Goal: Transaction & Acquisition: Book appointment/travel/reservation

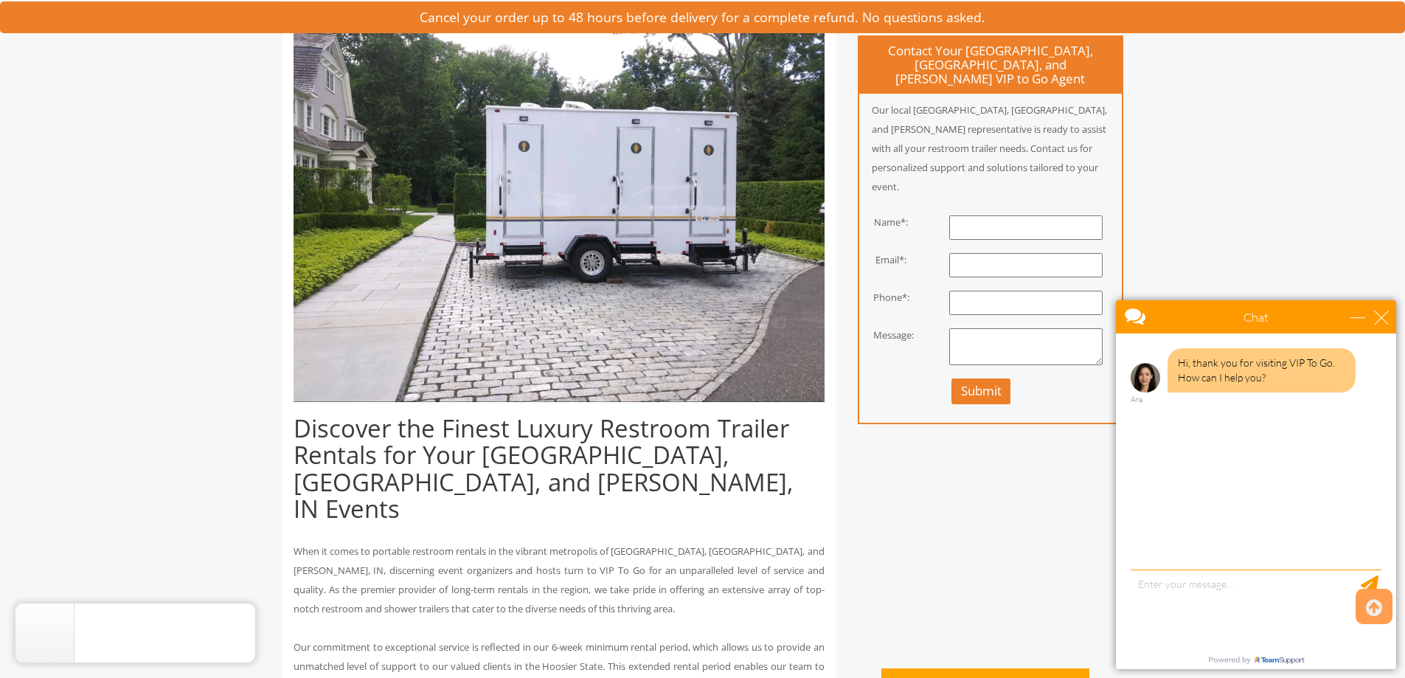
scroll to position [639, 0]
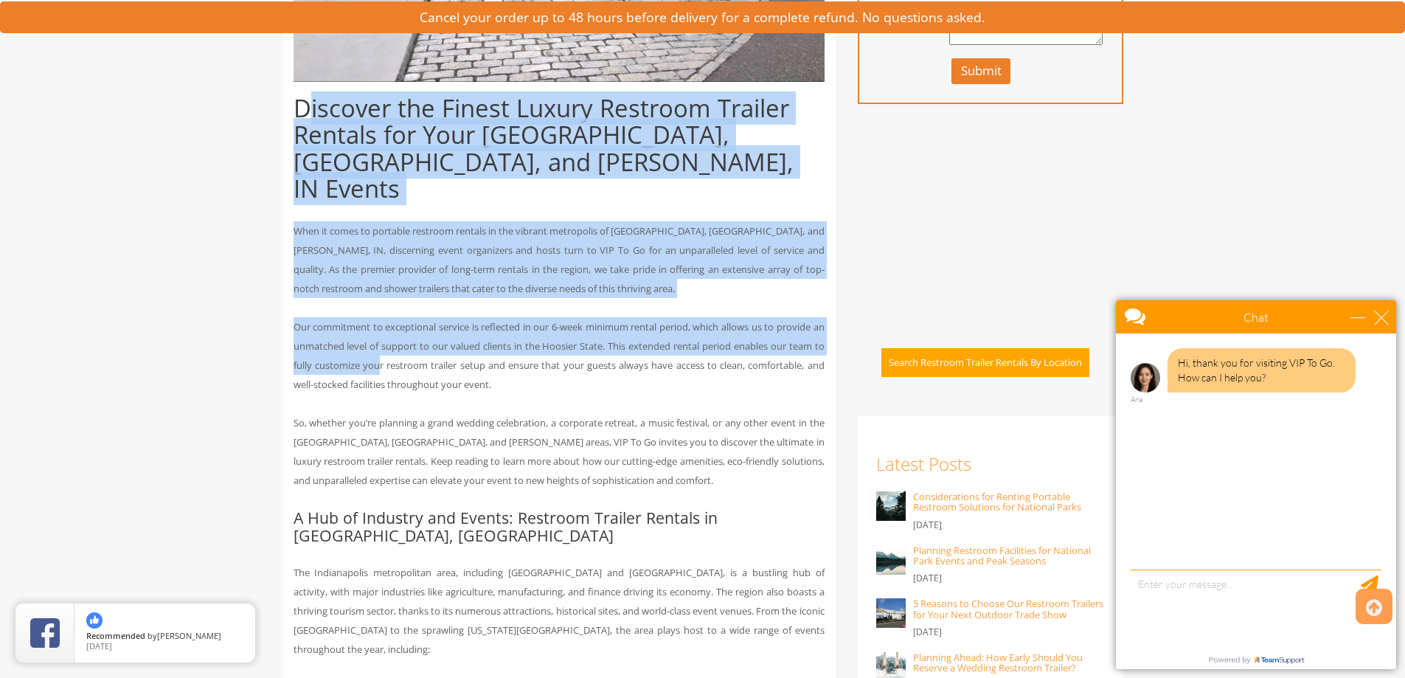
drag, startPoint x: 304, startPoint y: 94, endPoint x: 392, endPoint y: 345, distance: 265.8
click at [392, 345] on p "Our commitment to exceptional service is reflected in our 6-week minimum rental…" at bounding box center [558, 355] width 531 height 77
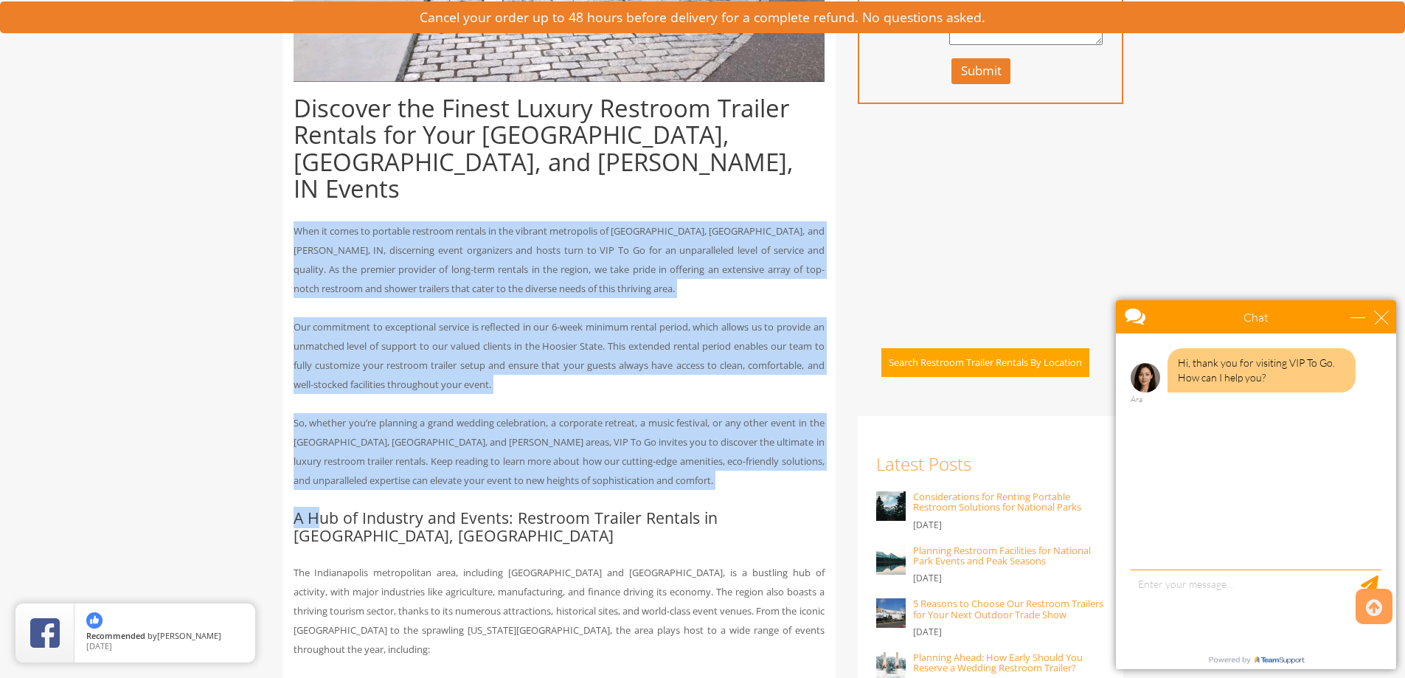
drag, startPoint x: 318, startPoint y: 468, endPoint x: 278, endPoint y: 177, distance: 294.0
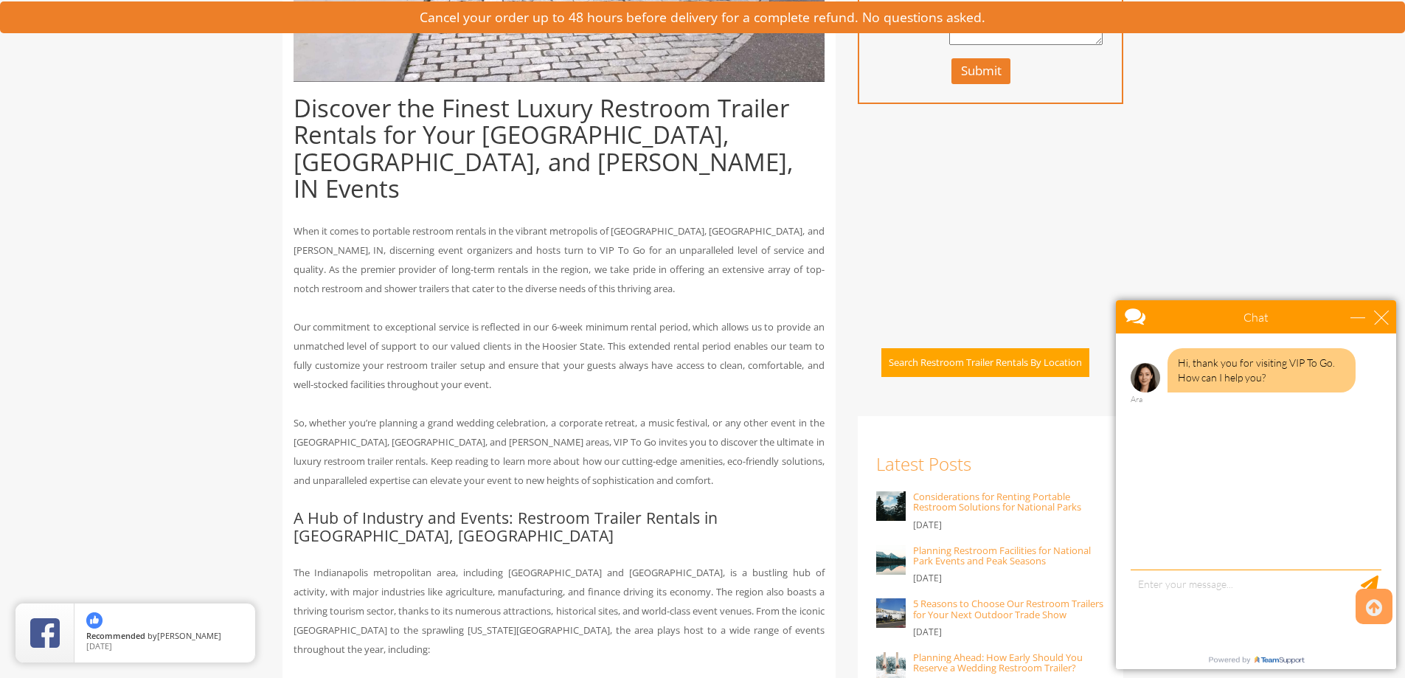
drag, startPoint x: 324, startPoint y: 163, endPoint x: 276, endPoint y: 105, distance: 75.4
click at [321, 158] on h1 "Discover the Finest Luxury Restroom Trailer Rentals for Your Indianapolis, Carm…" at bounding box center [558, 148] width 531 height 107
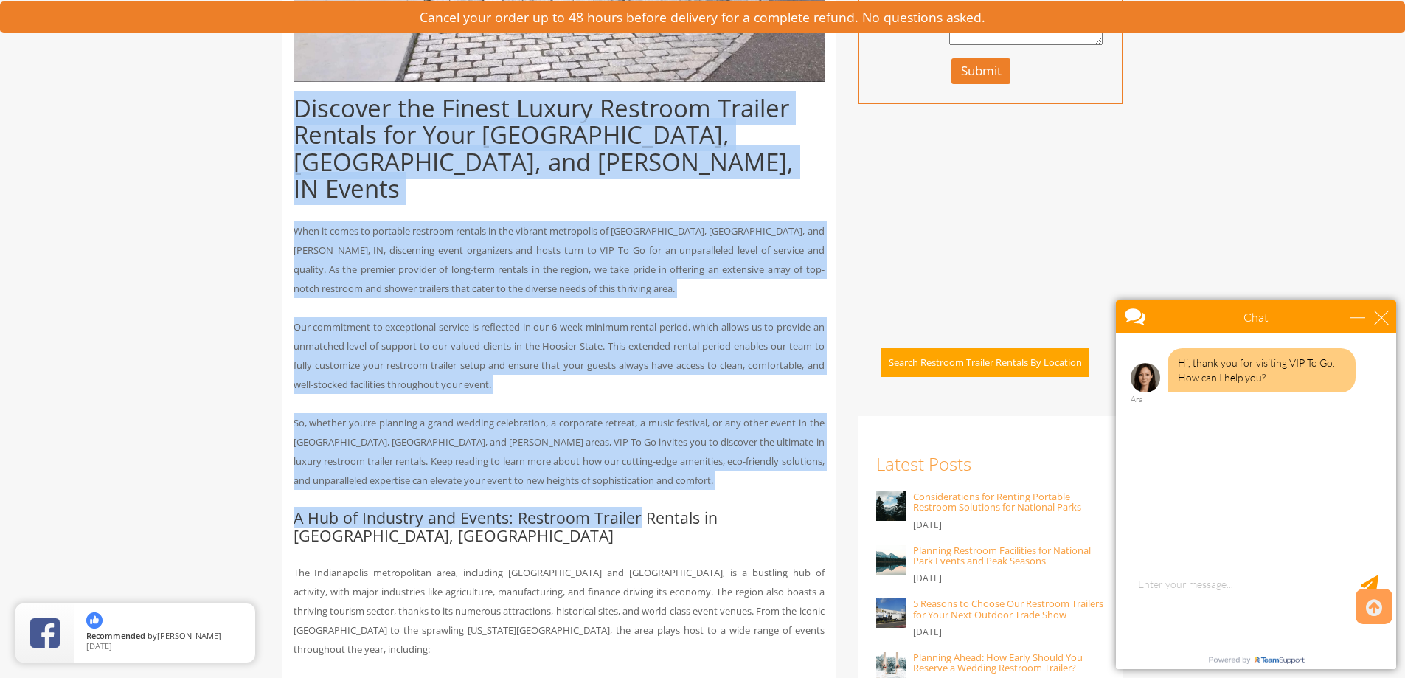
drag, startPoint x: 317, startPoint y: 126, endPoint x: 639, endPoint y: 473, distance: 472.7
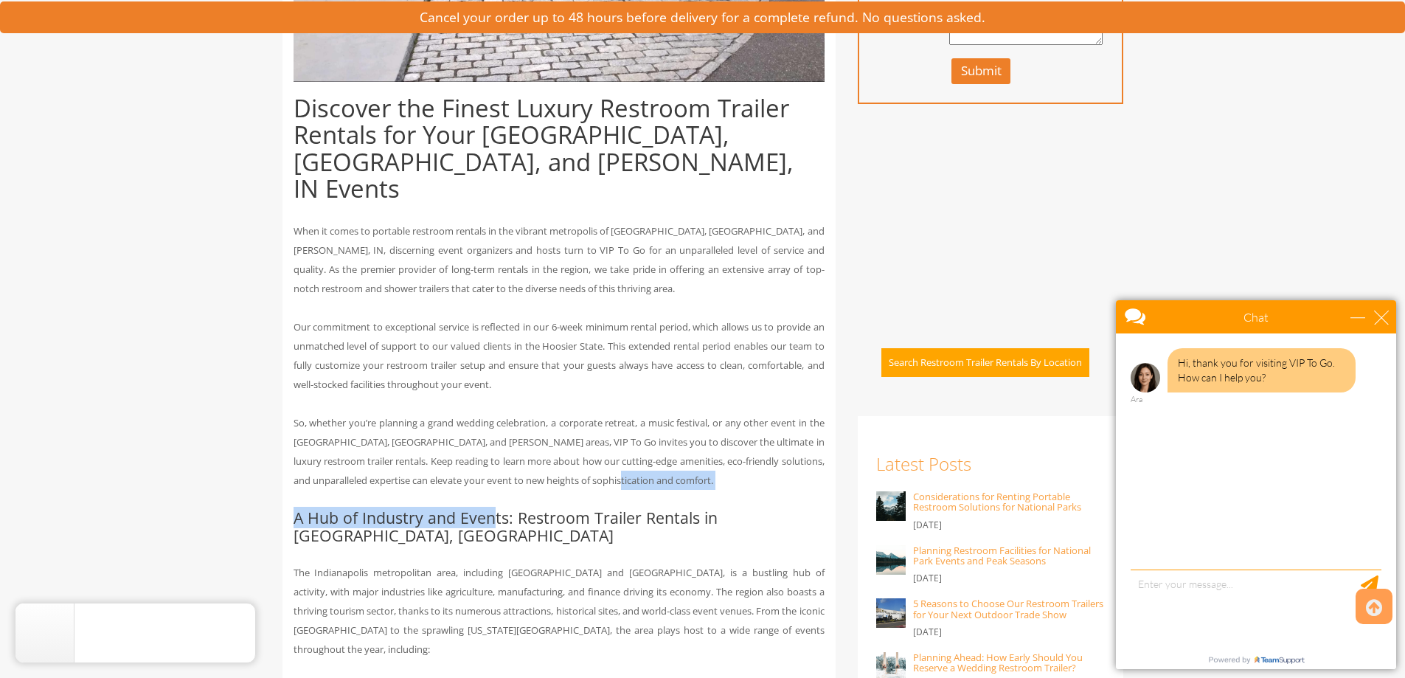
drag, startPoint x: 669, startPoint y: 463, endPoint x: 492, endPoint y: 466, distance: 177.7
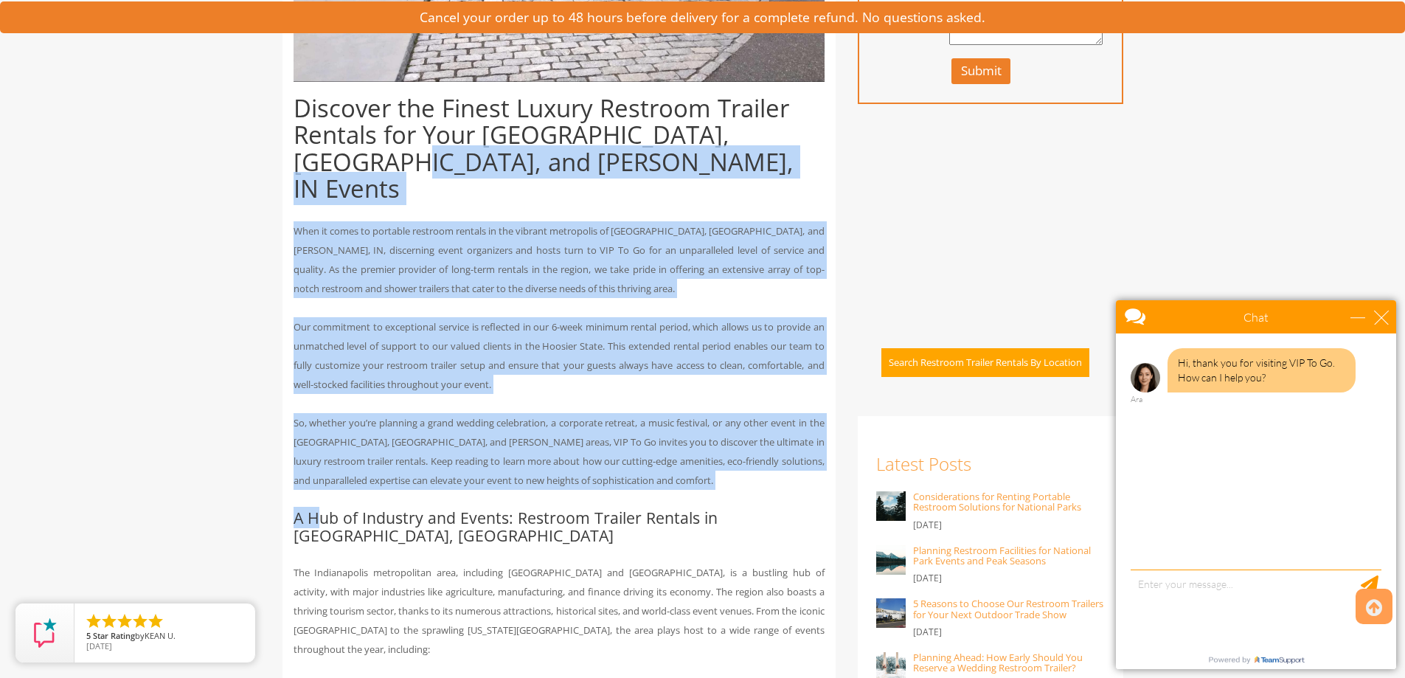
drag, startPoint x: 312, startPoint y: 456, endPoint x: 314, endPoint y: 160, distance: 295.7
click at [314, 160] on h1 "Discover the Finest Luxury Restroom Trailer Rentals for Your Indianapolis, Carm…" at bounding box center [558, 148] width 531 height 107
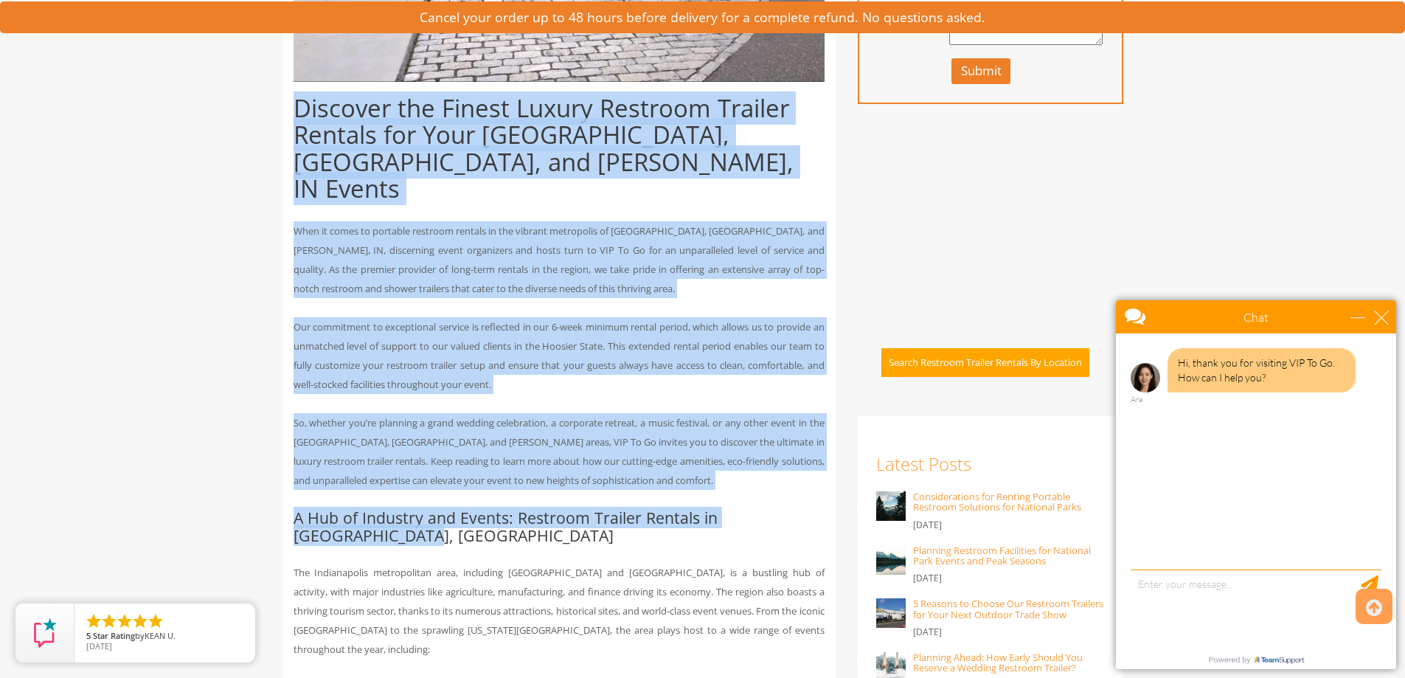
drag, startPoint x: 290, startPoint y: 95, endPoint x: 339, endPoint y: 507, distance: 414.4
click at [338, 509] on h2 "A Hub of Industry and Events: Restroom Trailer Rentals in Indianapolis, IN" at bounding box center [558, 526] width 531 height 35
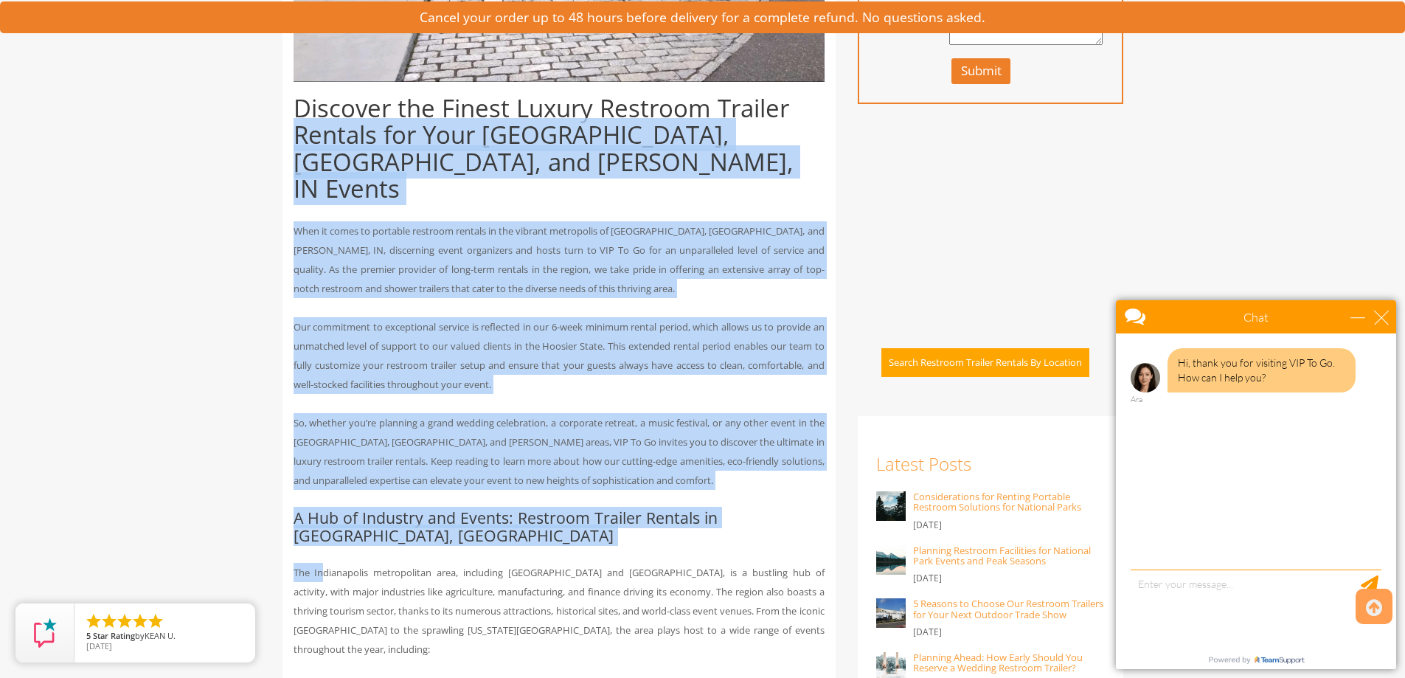
drag, startPoint x: 321, startPoint y: 522, endPoint x: 296, endPoint y: 145, distance: 377.6
click at [296, 145] on h1 "Discover the Finest Luxury Restroom Trailer Rentals for Your Indianapolis, Carm…" at bounding box center [558, 148] width 531 height 107
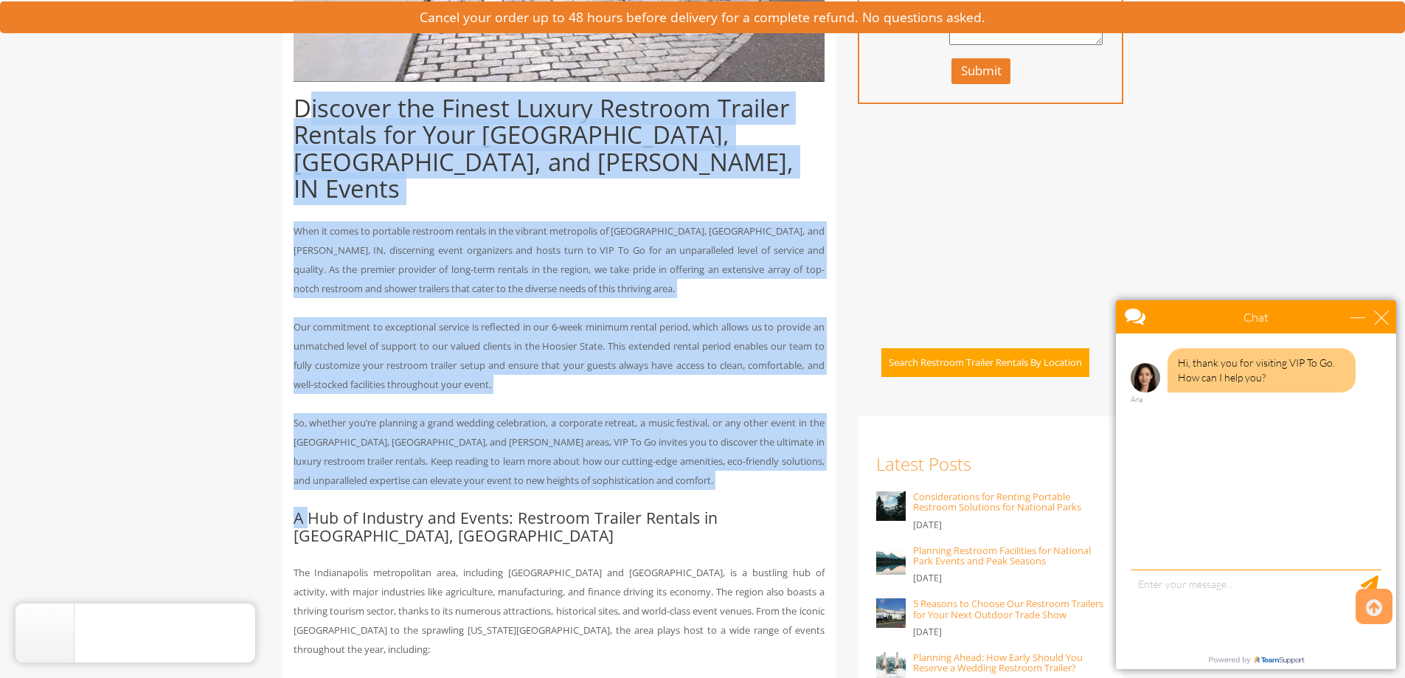
drag, startPoint x: 303, startPoint y: 106, endPoint x: 304, endPoint y: 487, distance: 381.2
drag, startPoint x: 304, startPoint y: 487, endPoint x: 309, endPoint y: 521, distance: 33.6
click at [304, 509] on h2 "A Hub of Industry and Events: Restroom Trailer Rentals in Indianapolis, IN" at bounding box center [558, 526] width 531 height 35
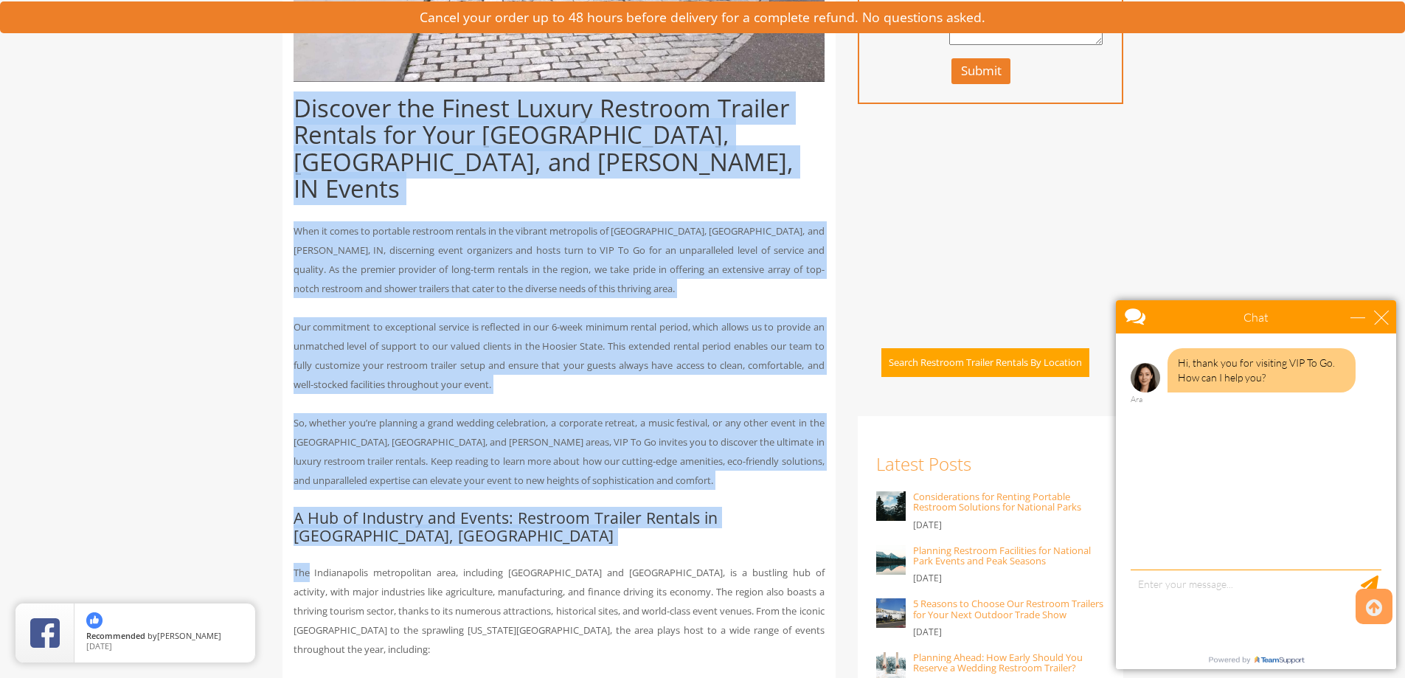
drag, startPoint x: 309, startPoint y: 521, endPoint x: 279, endPoint y: 98, distance: 423.5
click at [301, 105] on h1 "Discover the Finest Luxury Restroom Trailer Rentals for Your Indianapolis, Carm…" at bounding box center [558, 148] width 531 height 107
drag, startPoint x: 296, startPoint y: 111, endPoint x: 341, endPoint y: 519, distance: 410.9
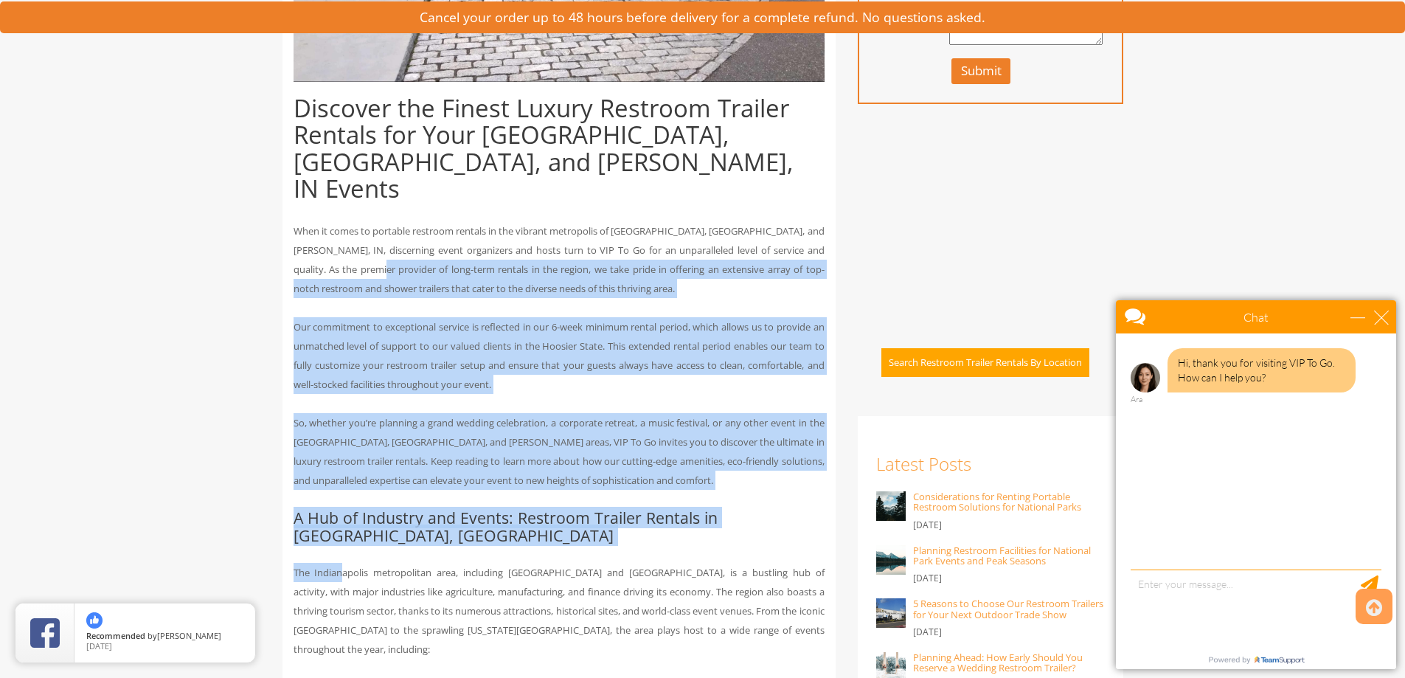
drag, startPoint x: 338, startPoint y: 524, endPoint x: 372, endPoint y: 242, distance: 283.6
click at [372, 242] on p "When it comes to portable restroom rentals in the vibrant metropolis of Indiana…" at bounding box center [558, 259] width 531 height 77
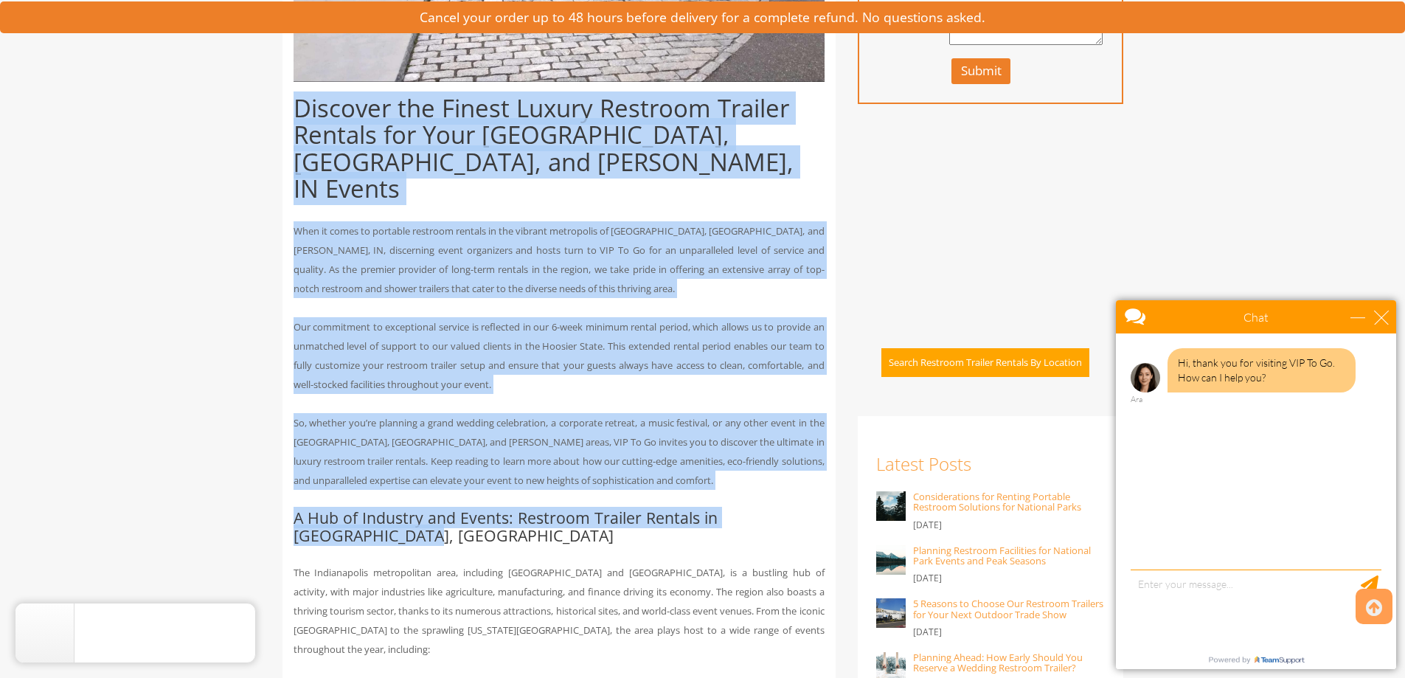
drag, startPoint x: 286, startPoint y: 100, endPoint x: 345, endPoint y: 510, distance: 414.9
click at [345, 511] on h2 "A Hub of Industry and Events: Restroom Trailer Rentals in Indianapolis, IN" at bounding box center [558, 526] width 531 height 35
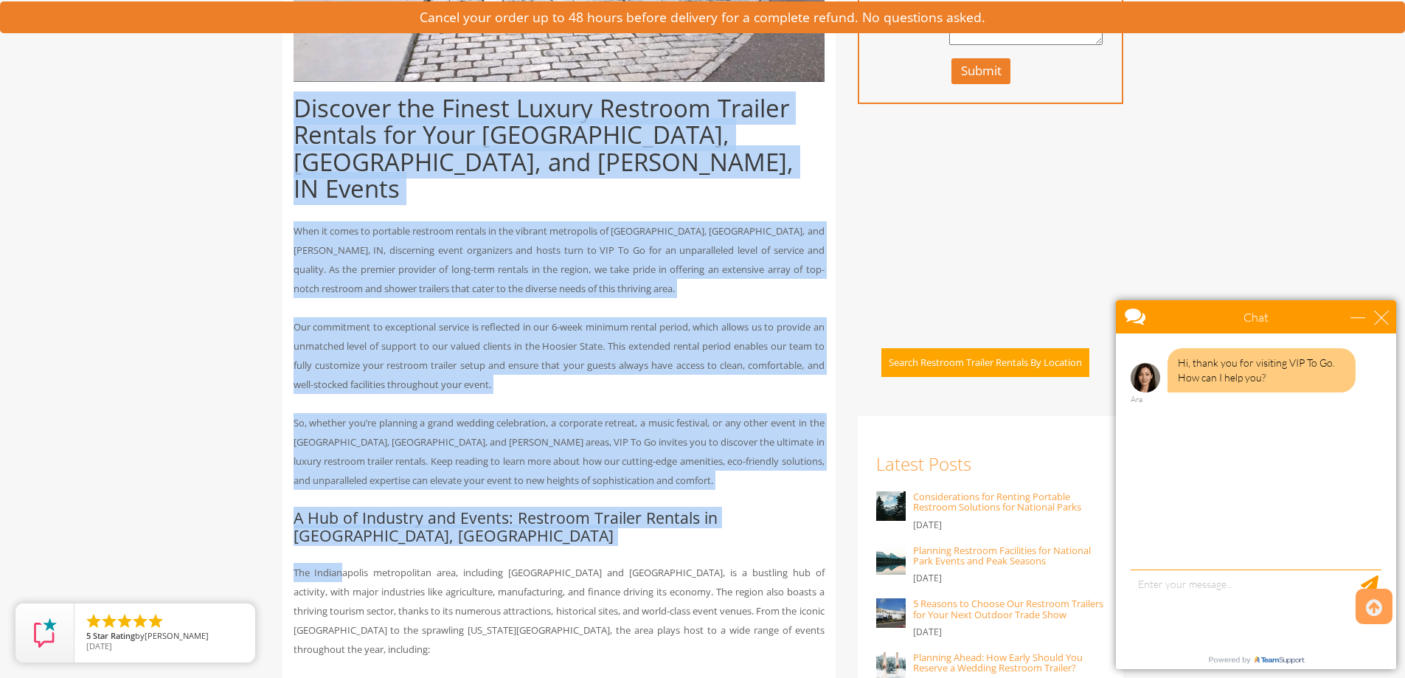
drag, startPoint x: 332, startPoint y: 487, endPoint x: 299, endPoint y: 102, distance: 385.6
click at [297, 100] on h1 "Discover the Finest Luxury Restroom Trailer Rentals for Your Indianapolis, Carm…" at bounding box center [558, 148] width 531 height 107
drag, startPoint x: 293, startPoint y: 97, endPoint x: 308, endPoint y: 514, distance: 416.9
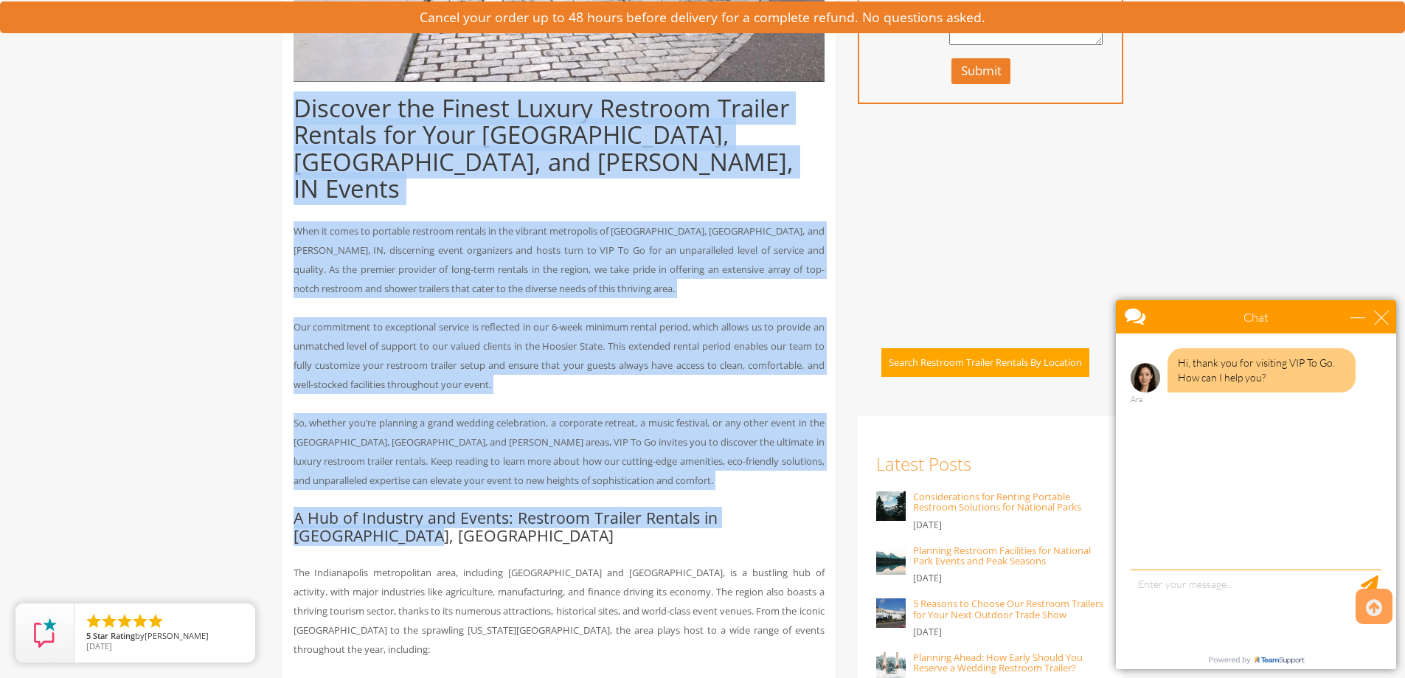
click at [308, 515] on h2 "A Hub of Industry and Events: Restroom Trailer Rentals in Indianapolis, IN" at bounding box center [558, 526] width 531 height 35
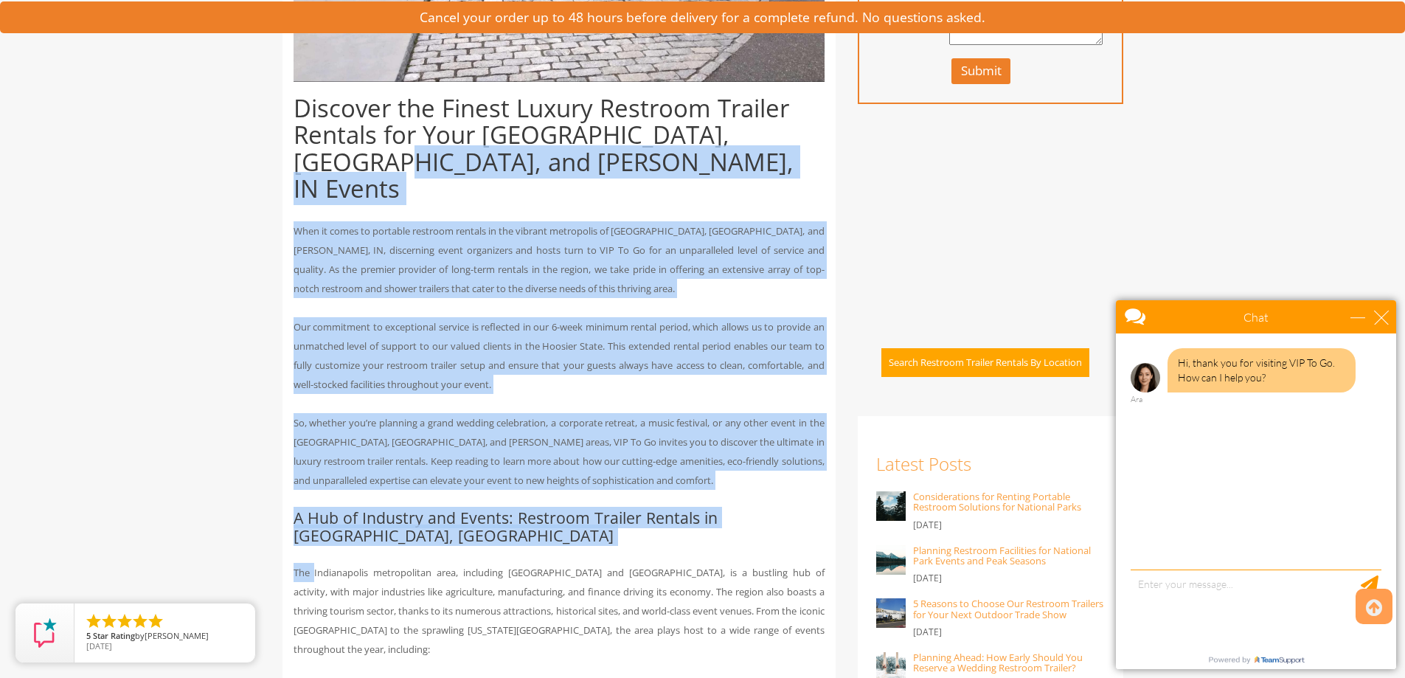
drag, startPoint x: 313, startPoint y: 526, endPoint x: 304, endPoint y: 173, distance: 353.3
click at [304, 173] on h1 "Discover the Finest Luxury Restroom Trailer Rentals for Your Indianapolis, Carm…" at bounding box center [558, 148] width 531 height 107
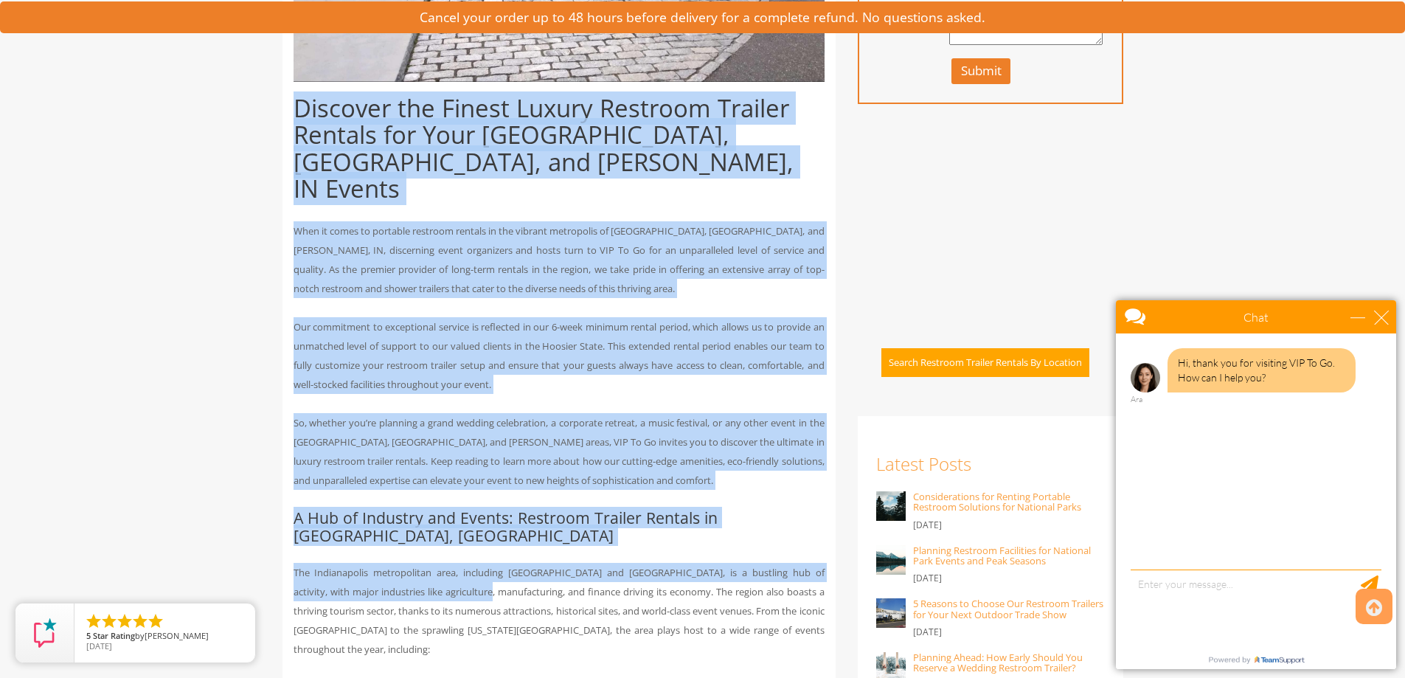
drag, startPoint x: 285, startPoint y: 84, endPoint x: 456, endPoint y: 569, distance: 514.4
click at [454, 566] on p "The Indianapolis metropolitan area, including Carmel and Anderson, is a bustlin…" at bounding box center [558, 611] width 531 height 96
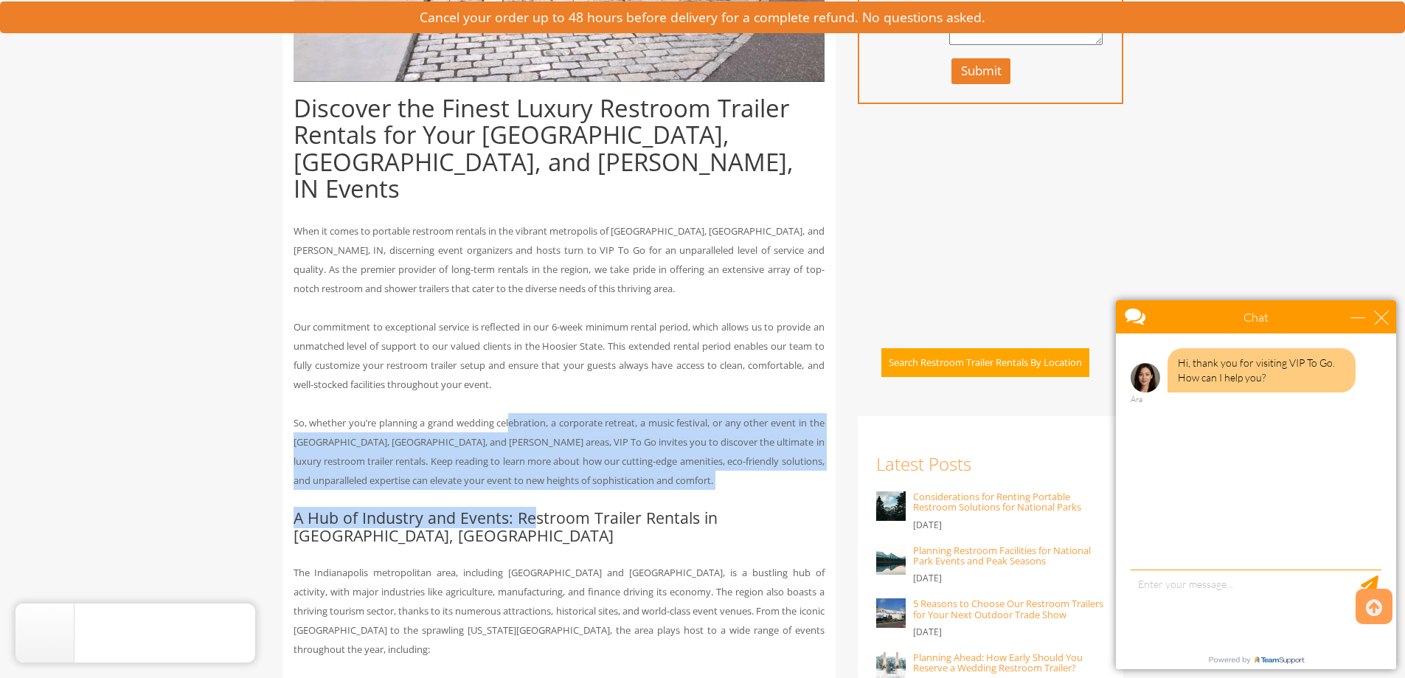
drag, startPoint x: 522, startPoint y: 422, endPoint x: 531, endPoint y: 495, distance: 73.5
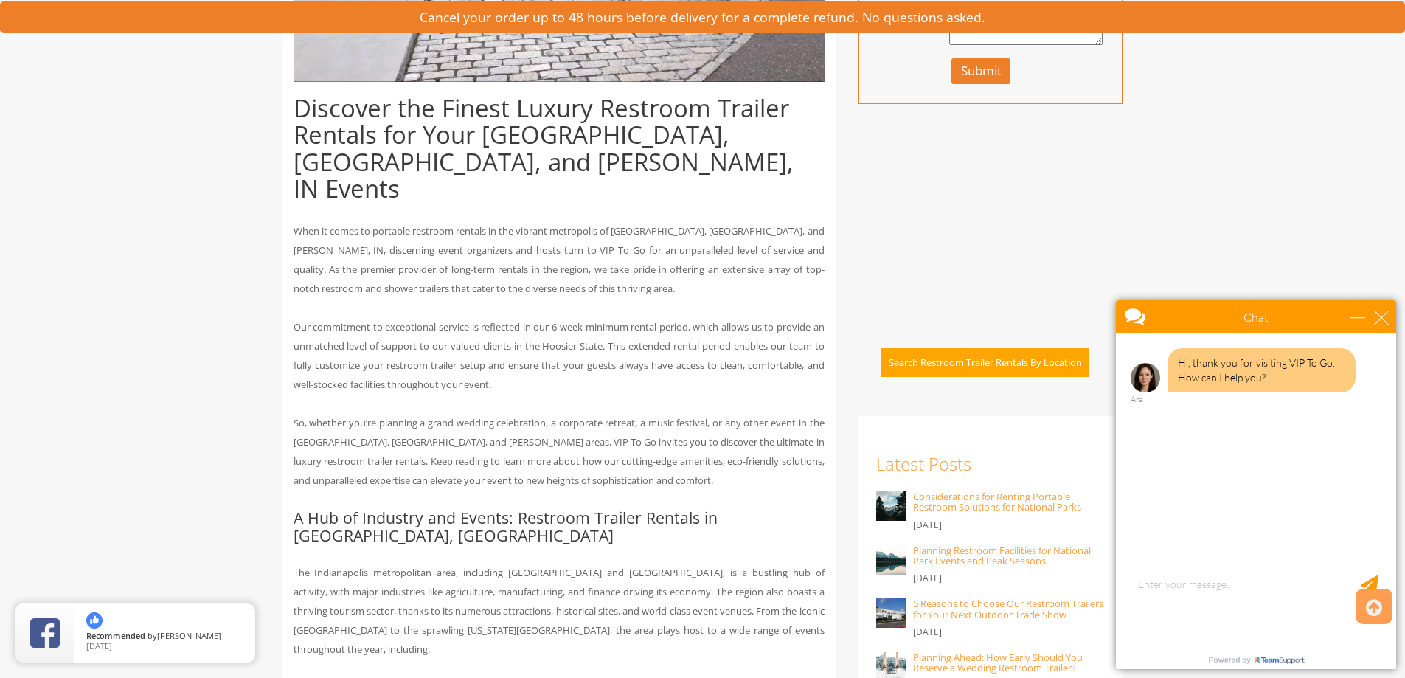
click at [532, 513] on h2 "A Hub of Industry and Events: Restroom Trailer Rentals in Indianapolis, IN" at bounding box center [558, 526] width 531 height 35
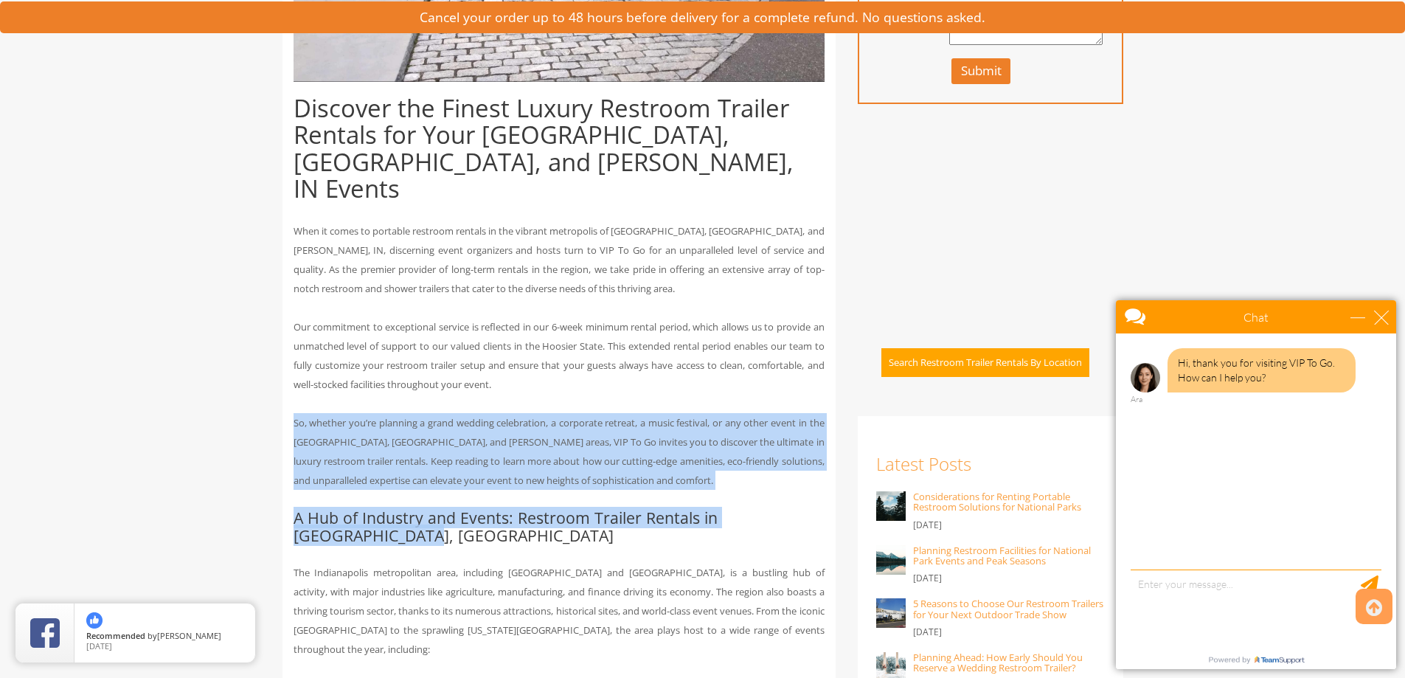
drag, startPoint x: 616, startPoint y: 376, endPoint x: 632, endPoint y: 520, distance: 144.7
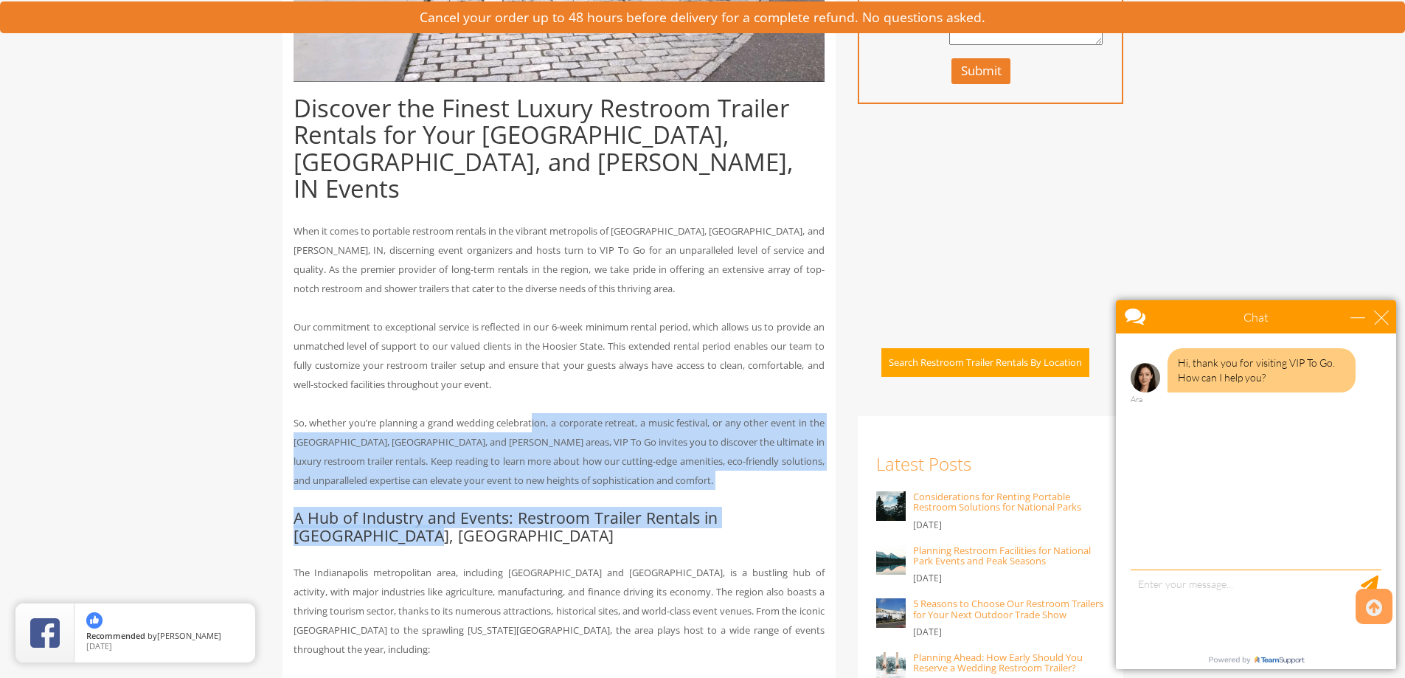
drag, startPoint x: 589, startPoint y: 481, endPoint x: 539, endPoint y: 376, distance: 116.1
drag, startPoint x: 545, startPoint y: 366, endPoint x: 555, endPoint y: 512, distance: 146.4
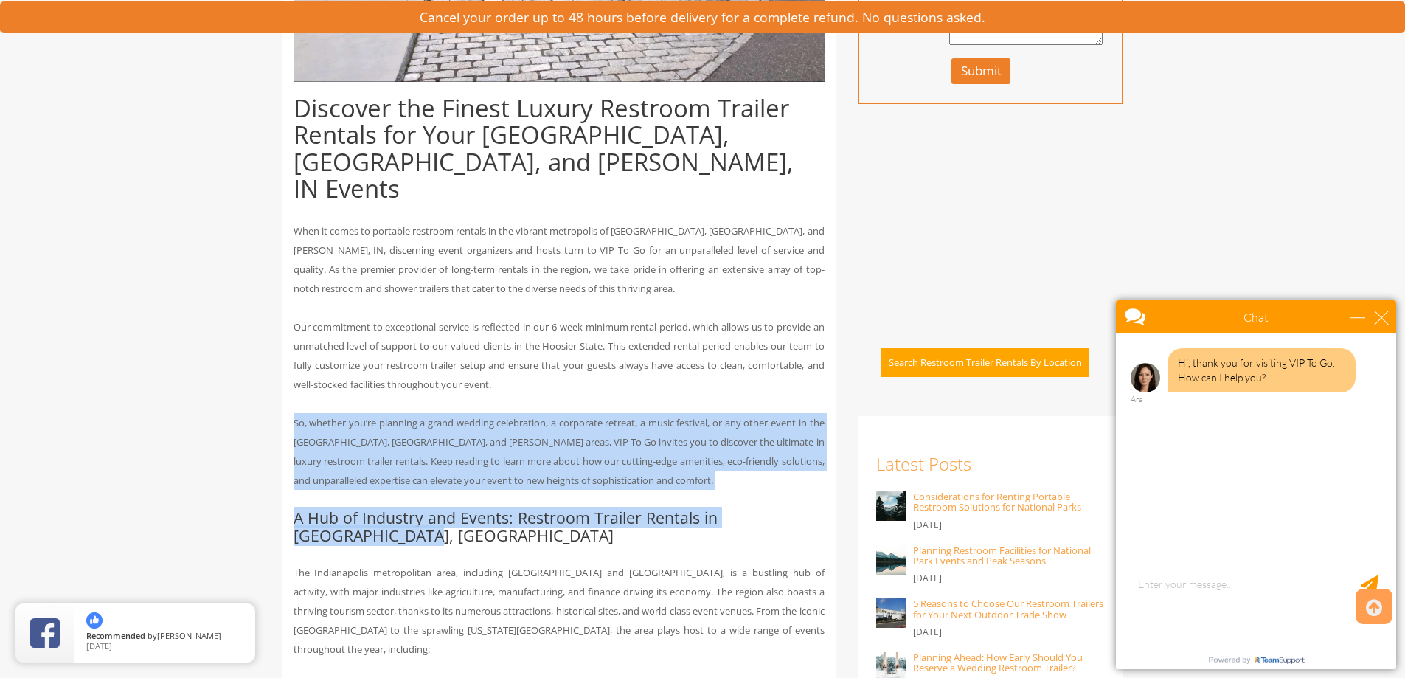
click at [555, 512] on h2 "A Hub of Industry and Events: Restroom Trailer Rentals in Indianapolis, IN" at bounding box center [558, 526] width 531 height 35
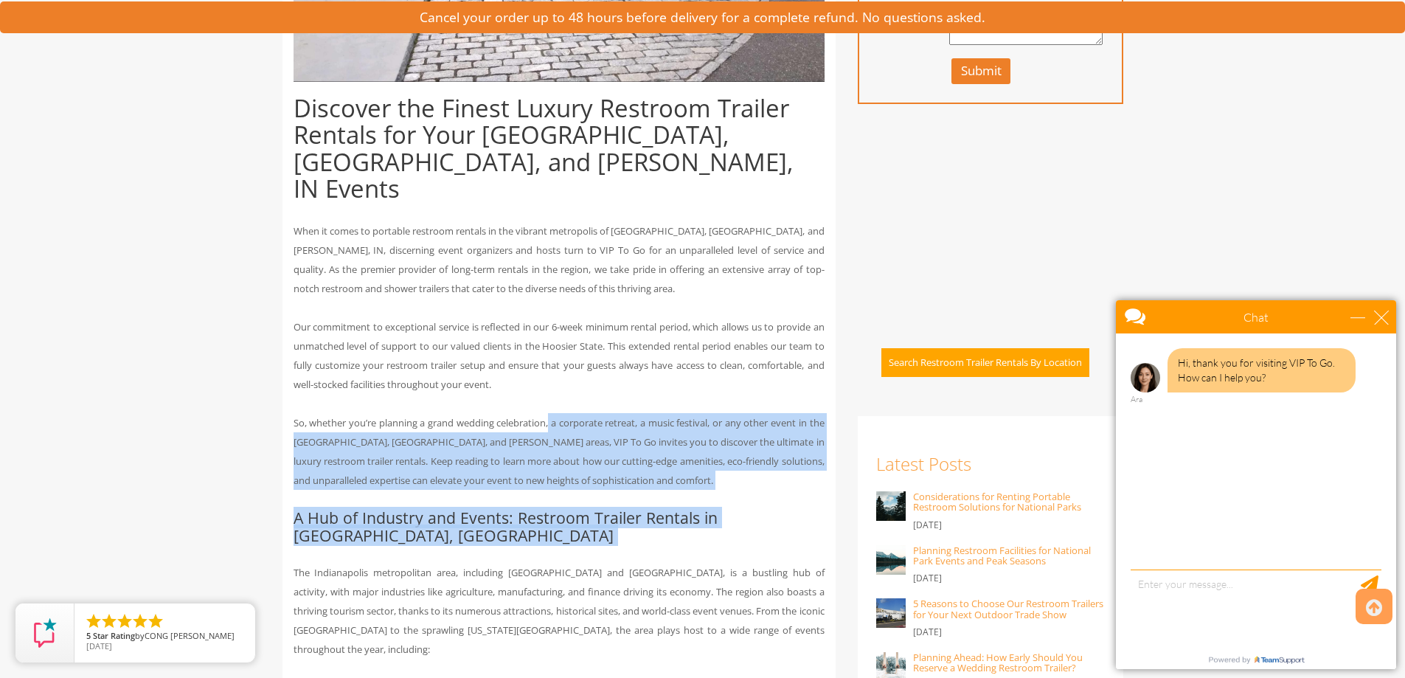
drag, startPoint x: 551, startPoint y: 448, endPoint x: 557, endPoint y: 372, distance: 76.9
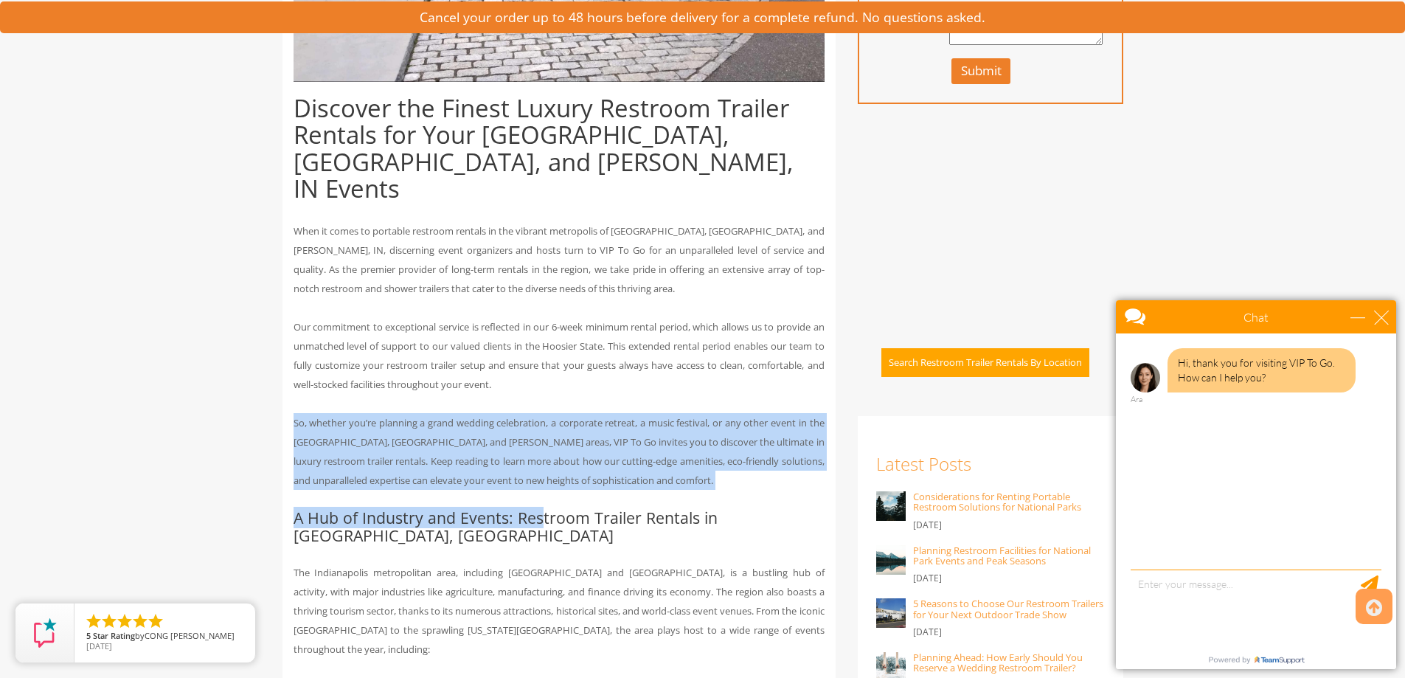
drag, startPoint x: 553, startPoint y: 366, endPoint x: 541, endPoint y: 495, distance: 129.6
click at [541, 509] on h2 "A Hub of Industry and Events: Restroom Trailer Rentals in Indianapolis, IN" at bounding box center [558, 526] width 531 height 35
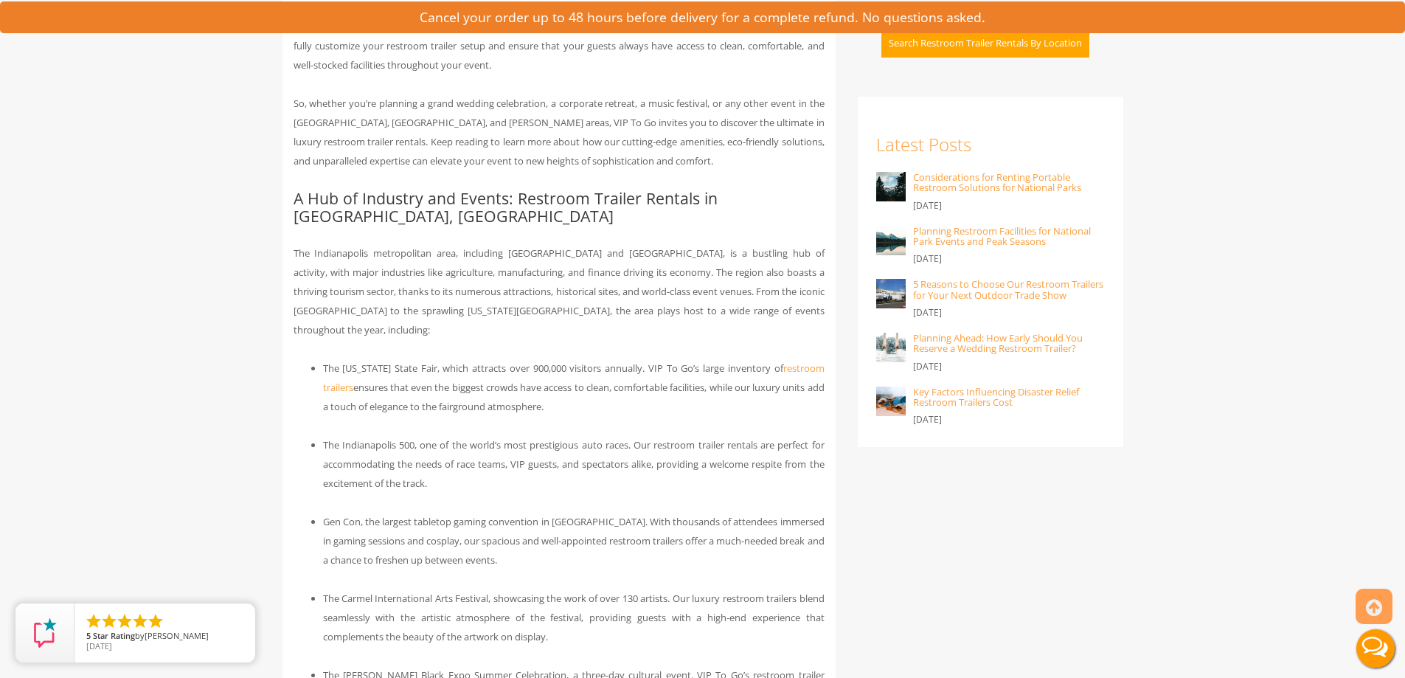
scroll to position [0, 0]
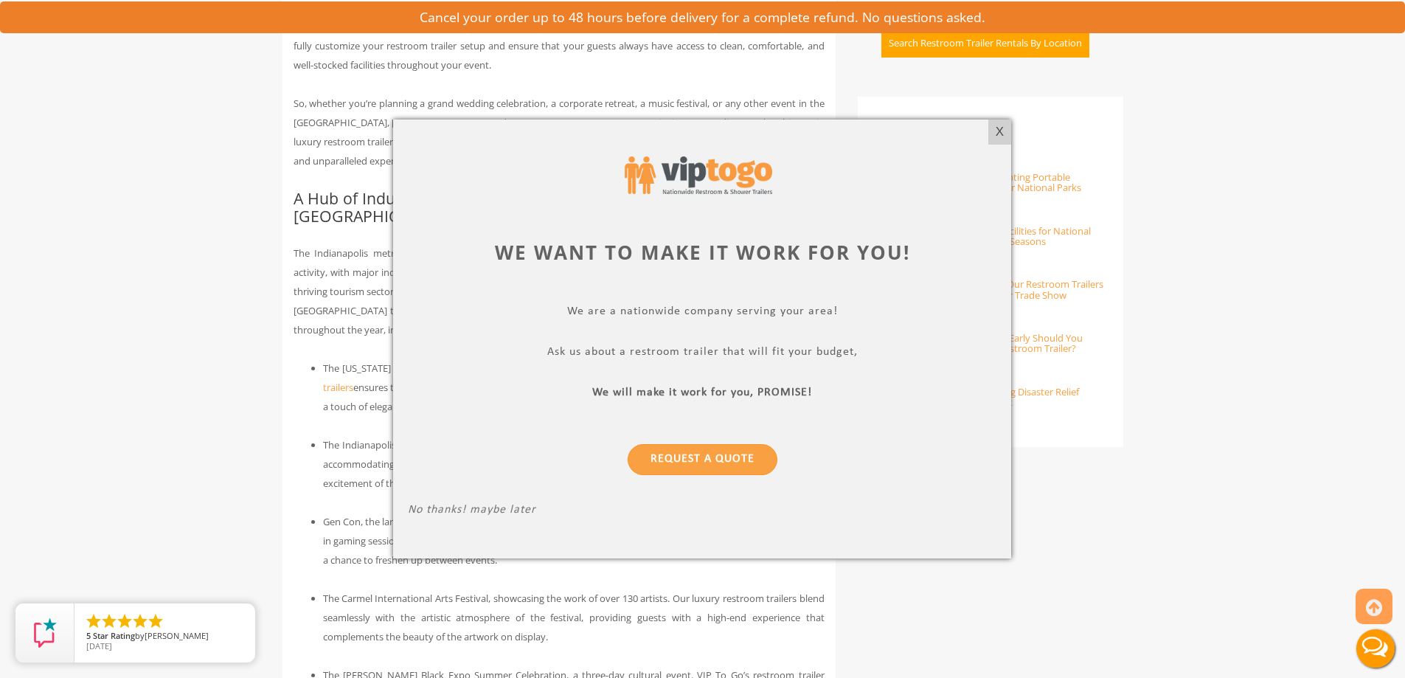
click at [821, 369] on div "We are a nationwide company serving your area! Ask us about a restroom trailer …" at bounding box center [702, 412] width 588 height 215
click at [1009, 130] on div "X" at bounding box center [999, 131] width 23 height 25
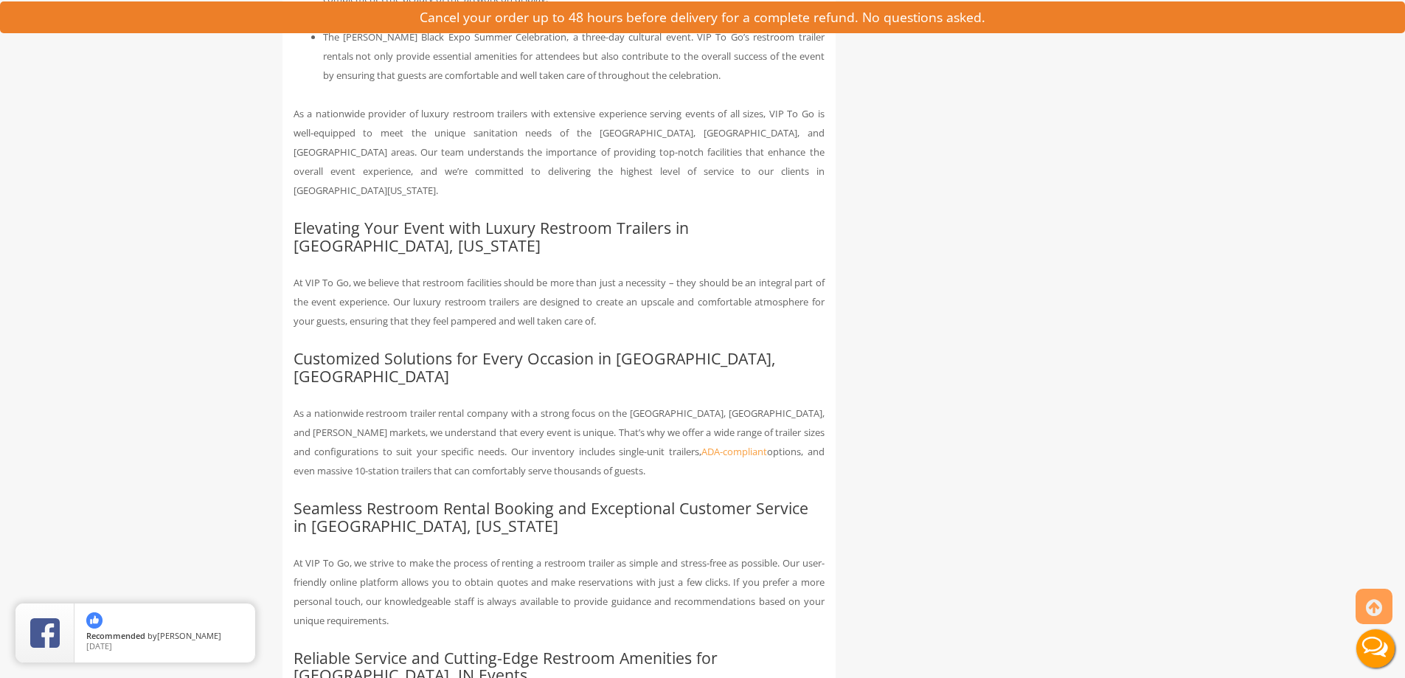
scroll to position [1598, 0]
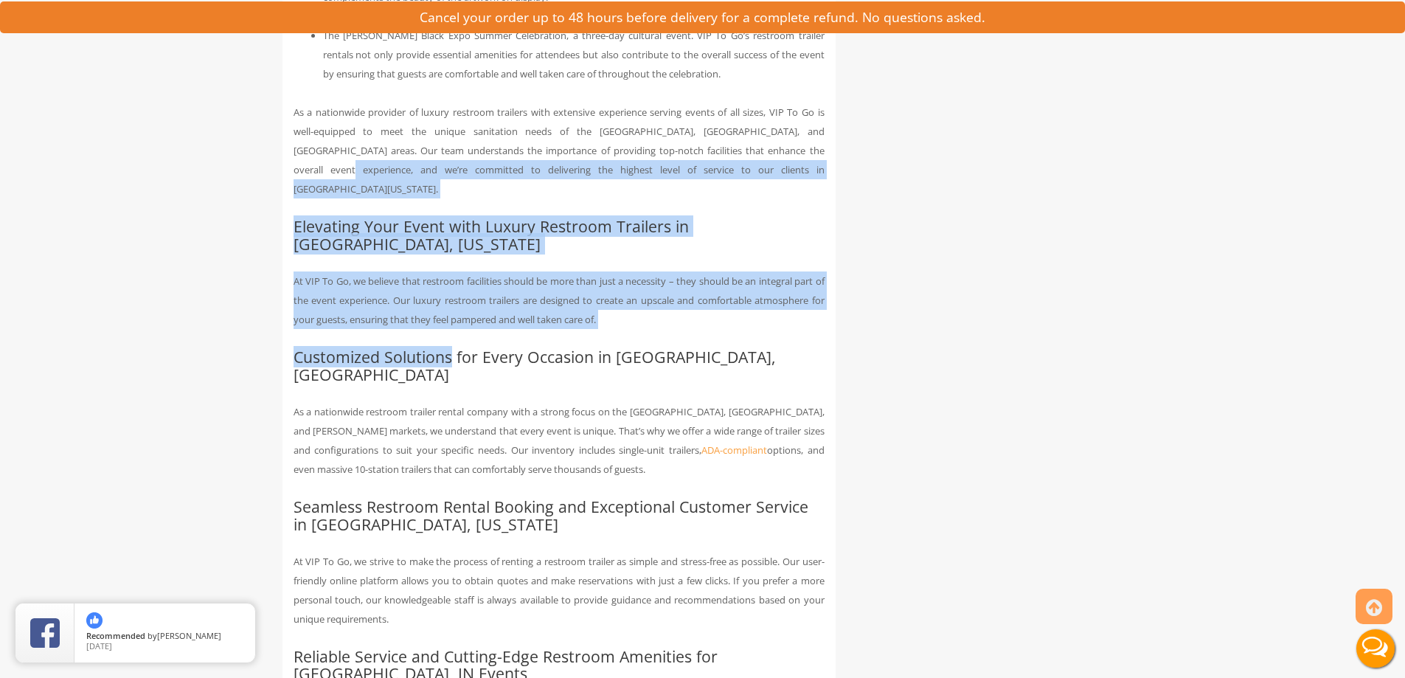
drag, startPoint x: 307, startPoint y: 150, endPoint x: 456, endPoint y: 296, distance: 208.0
click at [456, 296] on div "Discover the Finest Luxury Restroom Trailer Rentals for Your Indianapolis, Carm…" at bounding box center [558, 250] width 553 height 3072
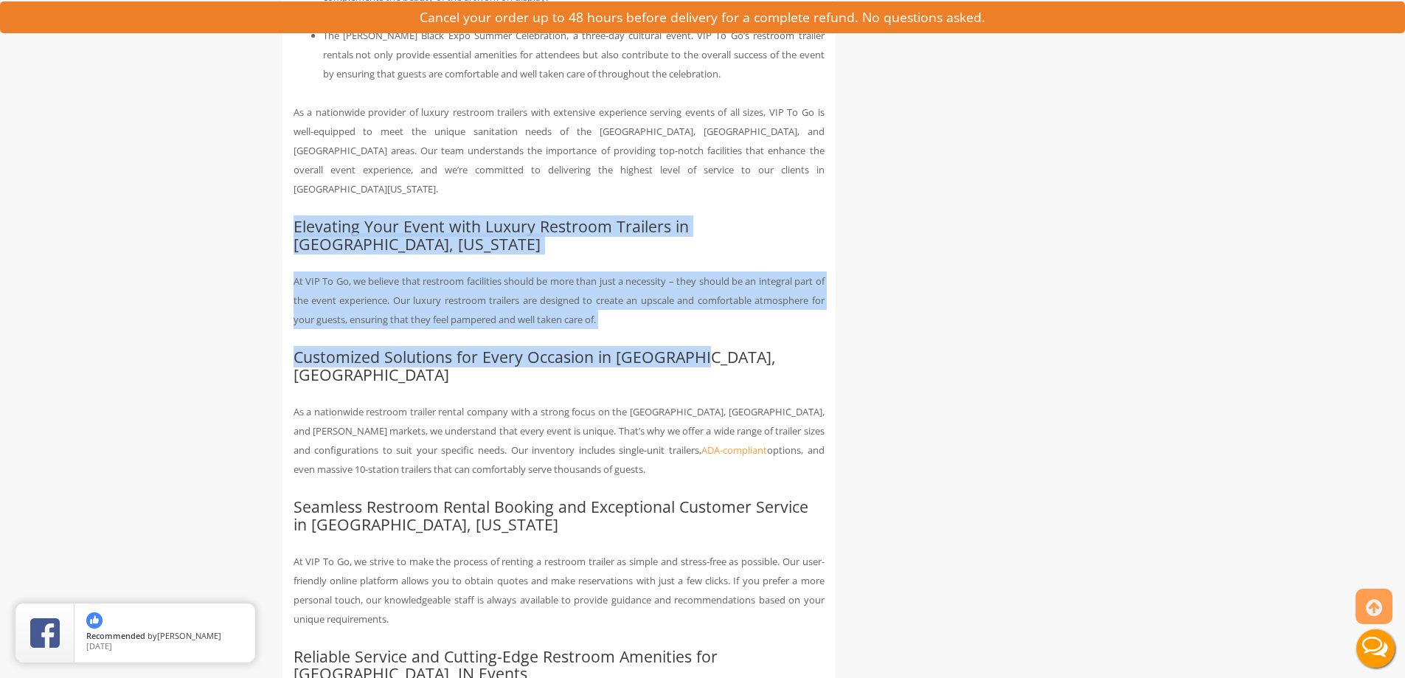
drag, startPoint x: 713, startPoint y: 284, endPoint x: 258, endPoint y: 161, distance: 471.3
click at [261, 164] on div "Toggle navigation VIPTOGO Home Restroom Trailers Restroom Trailers by Type All …" at bounding box center [702, 266] width 1405 height 3729
click at [257, 161] on div "Toggle navigation VIPTOGO Home Restroom Trailers Restroom Trailers by Type All …" at bounding box center [702, 266] width 1405 height 3729
click at [349, 276] on p "At VIP To Go, we believe that restroom facilities should be more than just a ne…" at bounding box center [558, 300] width 531 height 58
click at [496, 271] on p "At VIP To Go, we believe that restroom facilities should be more than just a ne…" at bounding box center [558, 300] width 531 height 58
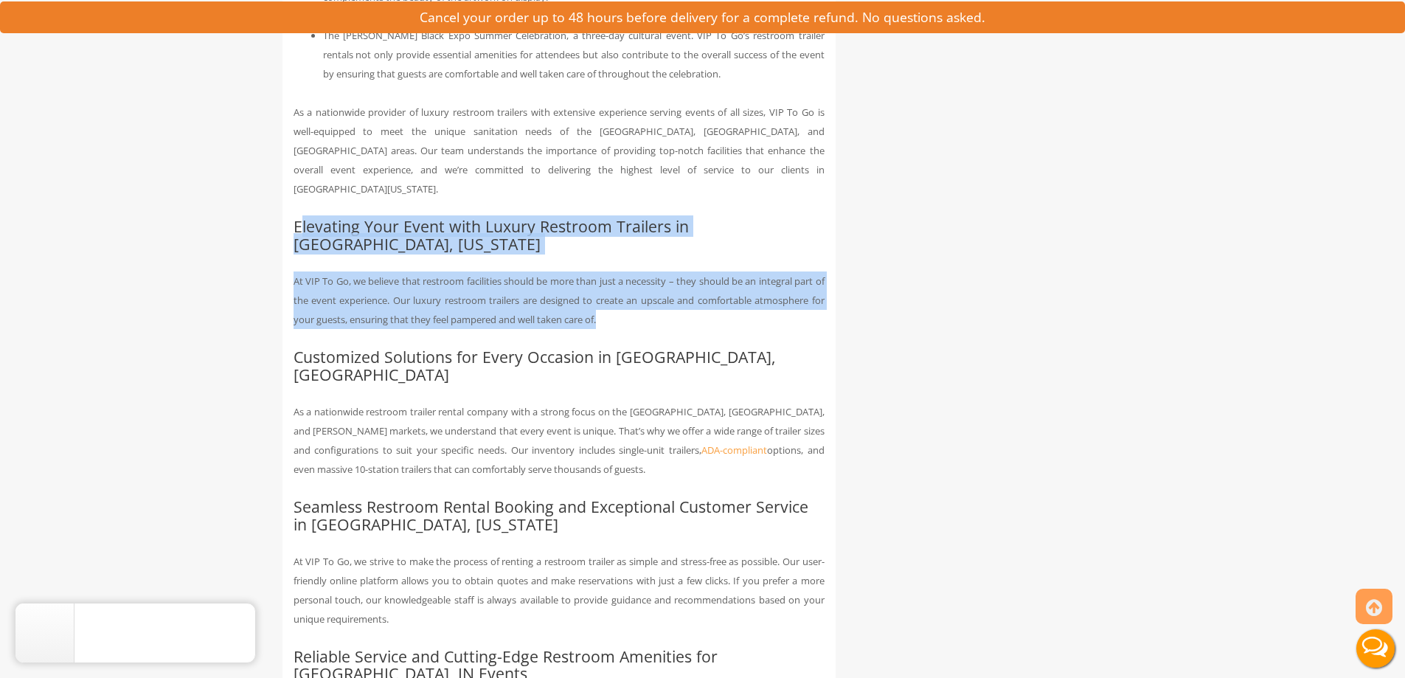
drag, startPoint x: 301, startPoint y: 181, endPoint x: 669, endPoint y: 271, distance: 378.8
click at [669, 271] on div "Discover the Finest Luxury Restroom Trailer Rentals for Your Indianapolis, Carm…" at bounding box center [558, 250] width 553 height 3072
click at [669, 271] on p "At VIP To Go, we believe that restroom facilities should be more than just a ne…" at bounding box center [558, 300] width 531 height 58
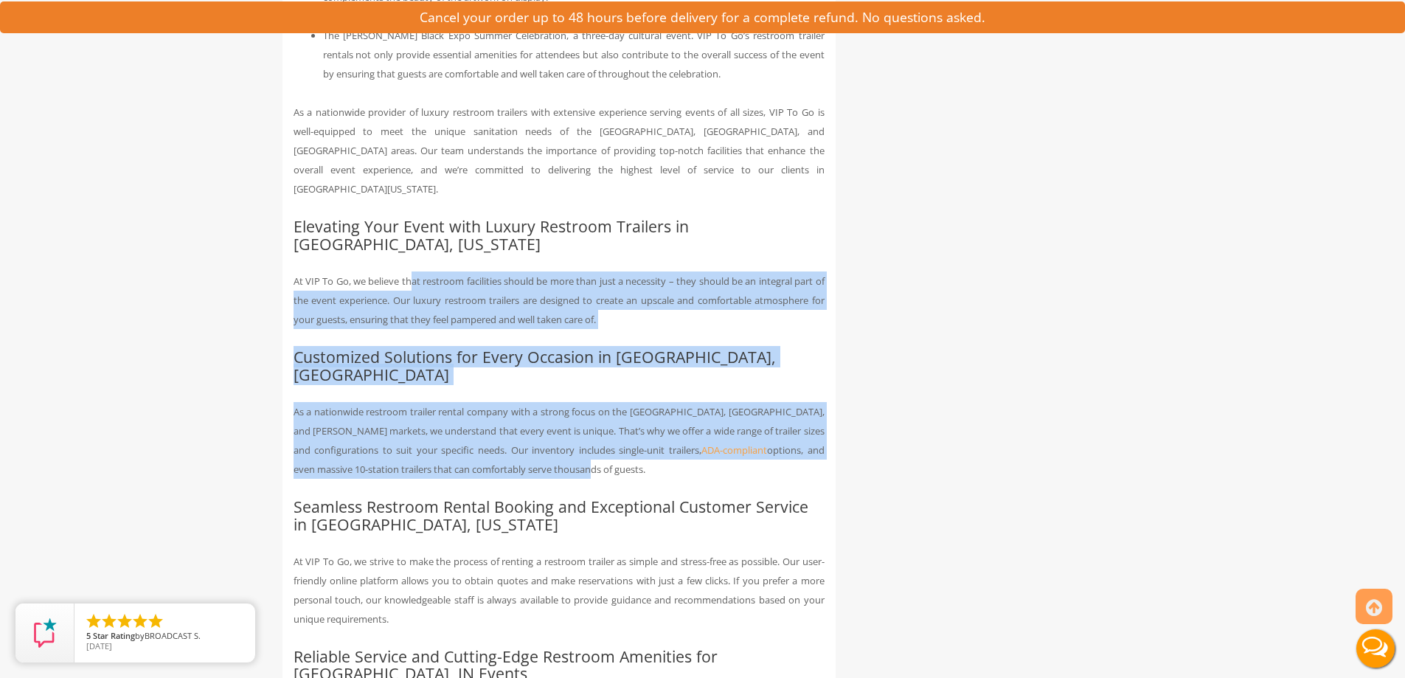
drag, startPoint x: 411, startPoint y: 220, endPoint x: 515, endPoint y: 406, distance: 213.6
click at [515, 406] on div "Discover the Finest Luxury Restroom Trailer Rentals for Your Indianapolis, Carm…" at bounding box center [558, 250] width 553 height 3072
click at [515, 406] on p "As a nationwide restroom trailer rental company with a strong focus on the Indi…" at bounding box center [558, 440] width 531 height 77
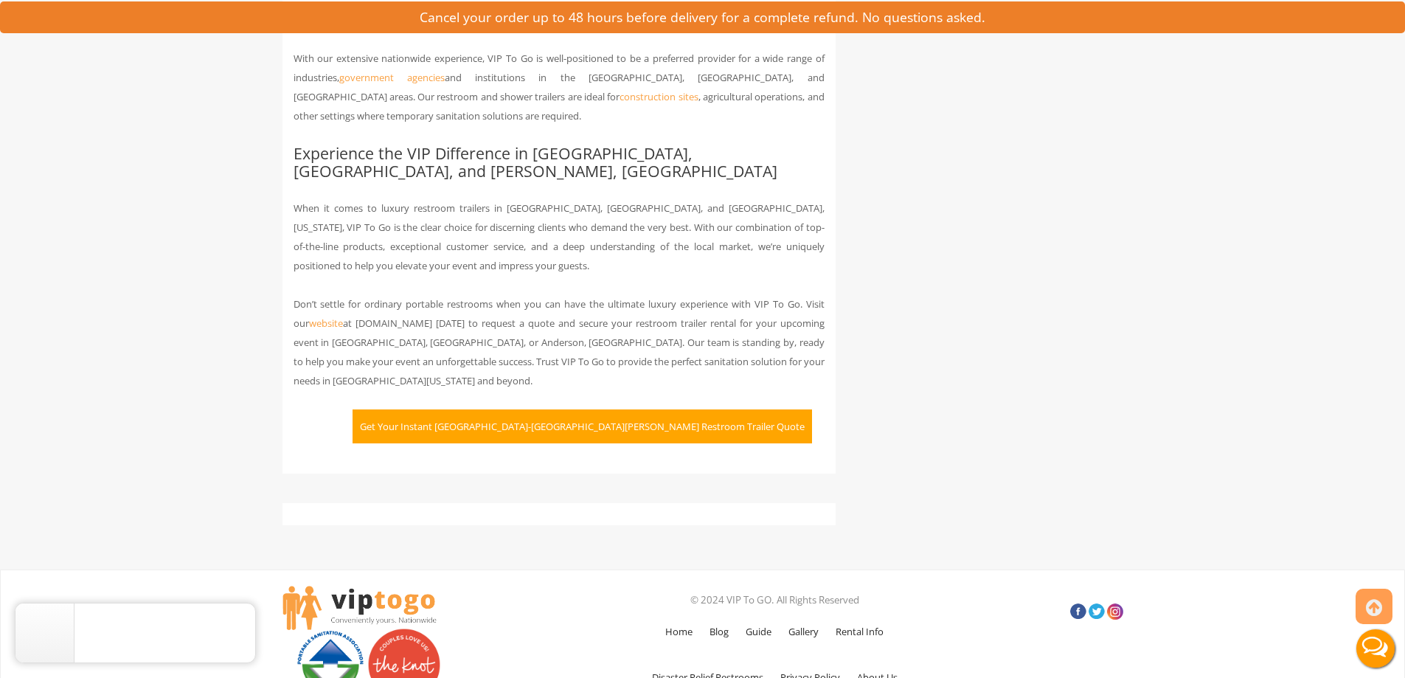
scroll to position [2934, 0]
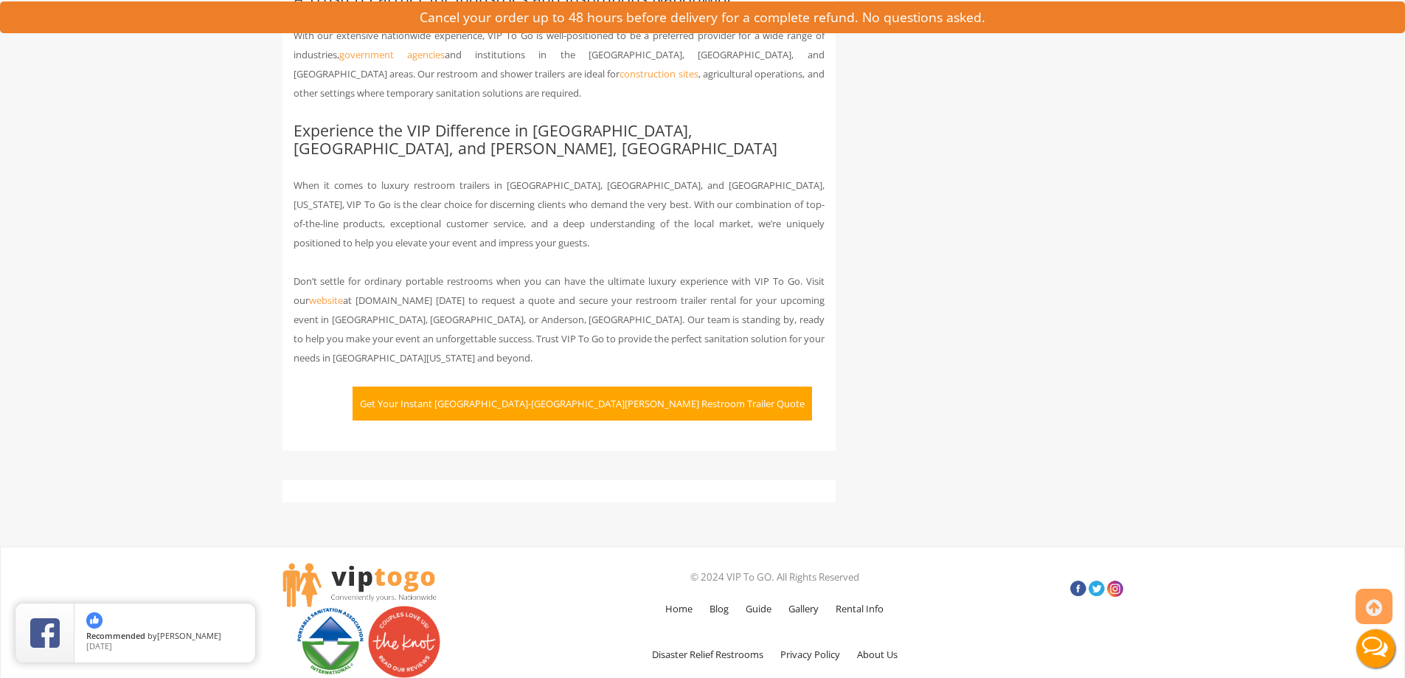
click at [574, 386] on button "Get Your Instant Indianapolis-Carmel-Anderson Restroom Trailer Quote" at bounding box center [581, 403] width 459 height 34
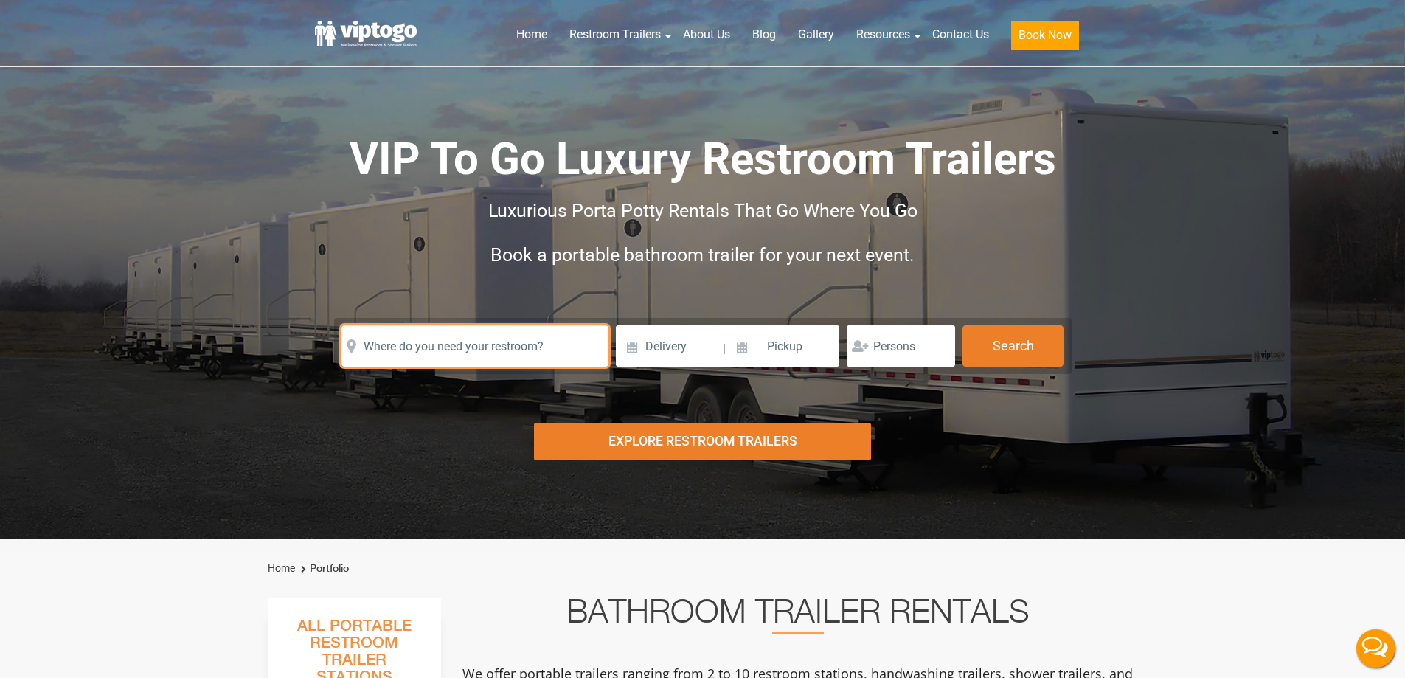
click at [411, 338] on input "text" at bounding box center [474, 345] width 267 height 41
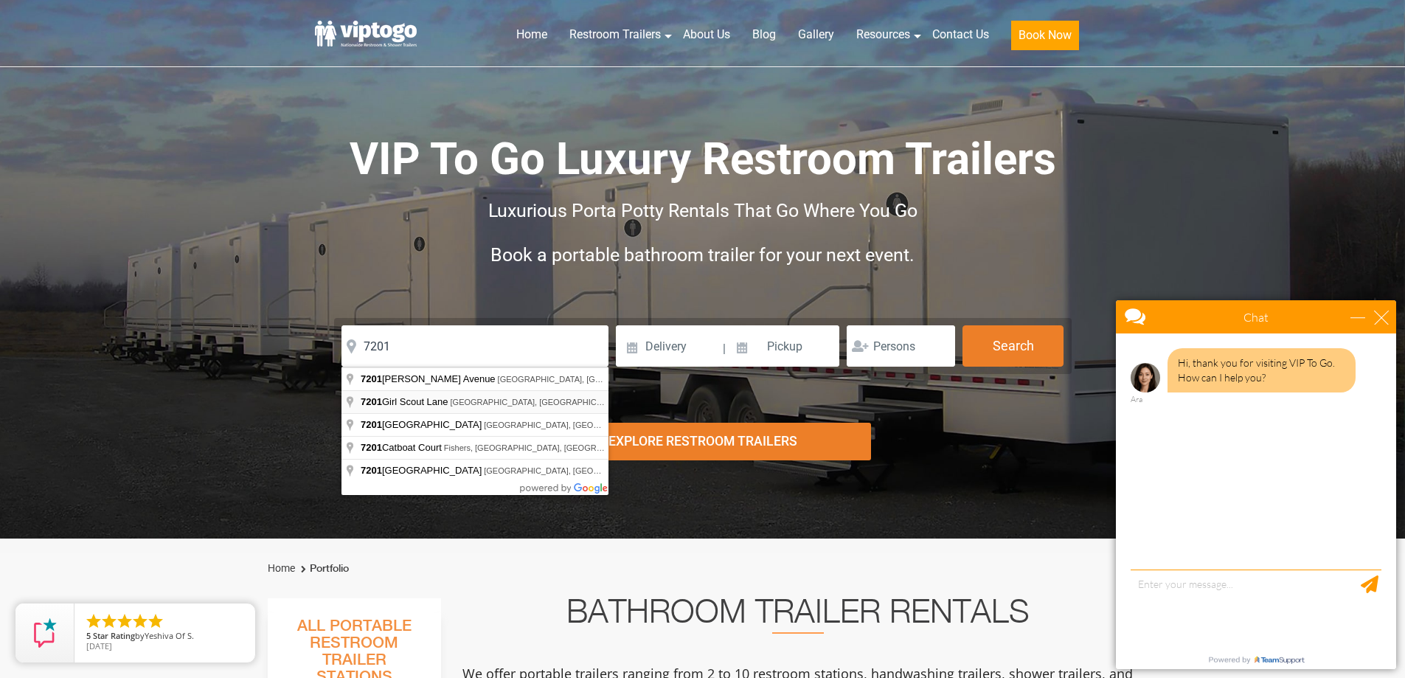
type input "7201 Girl Scout Lane, Indianapolis, IN, USA"
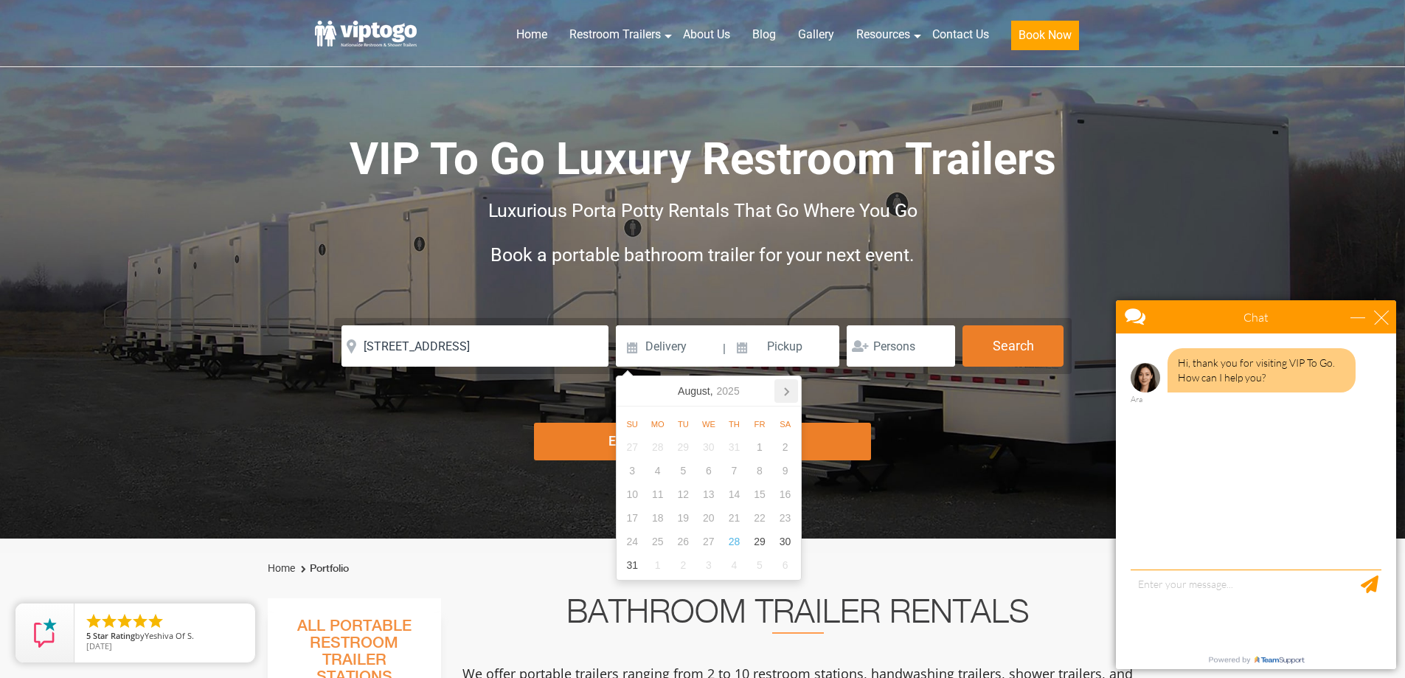
click at [782, 391] on icon at bounding box center [786, 391] width 24 height 24
click at [710, 497] on div "17" at bounding box center [709, 494] width 26 height 24
type input "09/17/2025"
click at [708, 347] on input "09/17/2025" at bounding box center [668, 345] width 105 height 41
click at [773, 349] on input at bounding box center [784, 345] width 112 height 41
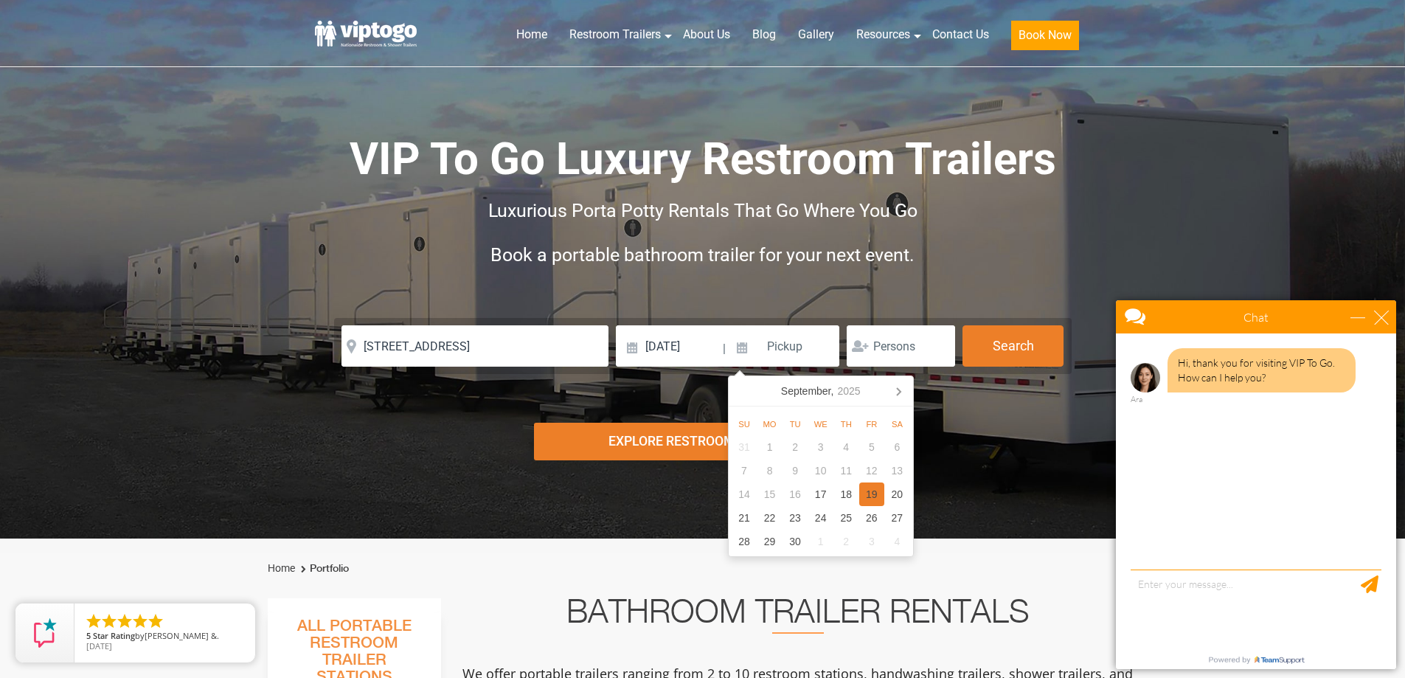
click at [878, 504] on div "19" at bounding box center [872, 494] width 26 height 24
type input "09/19/2025"
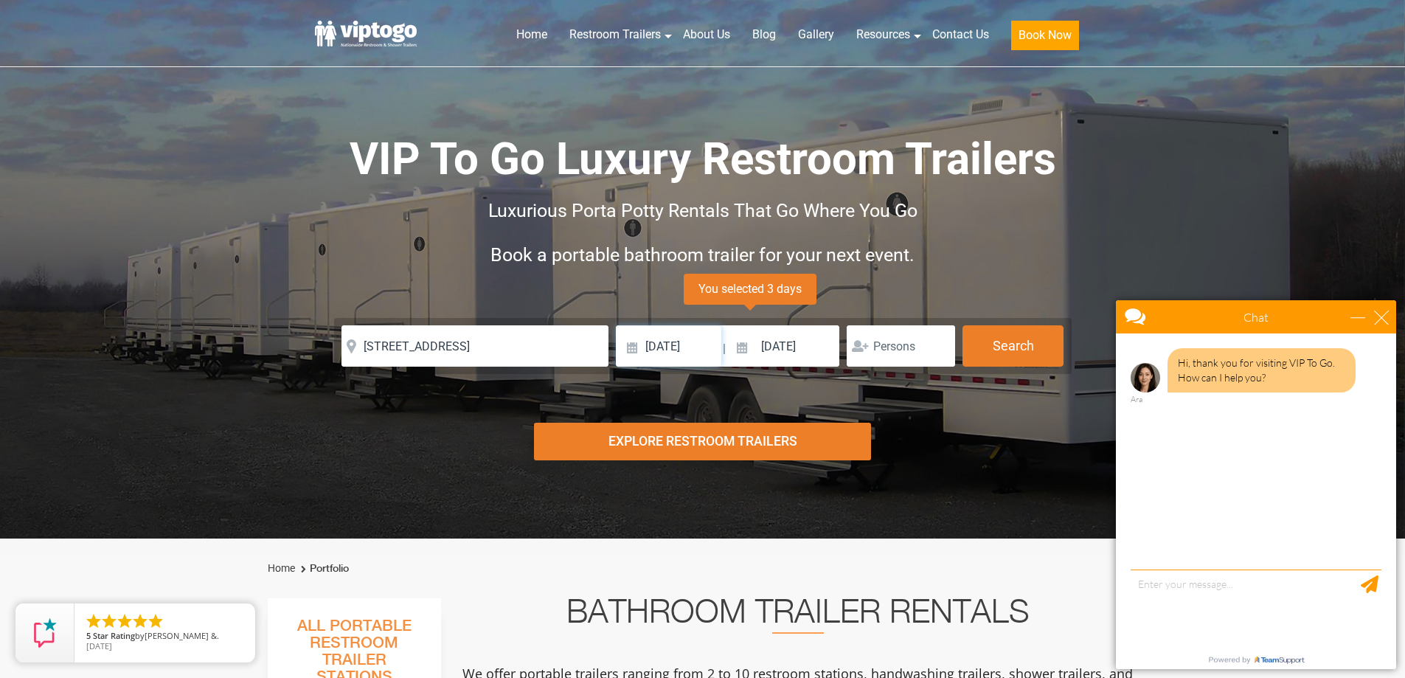
click at [698, 344] on input "09/17/2025" at bounding box center [668, 345] width 105 height 41
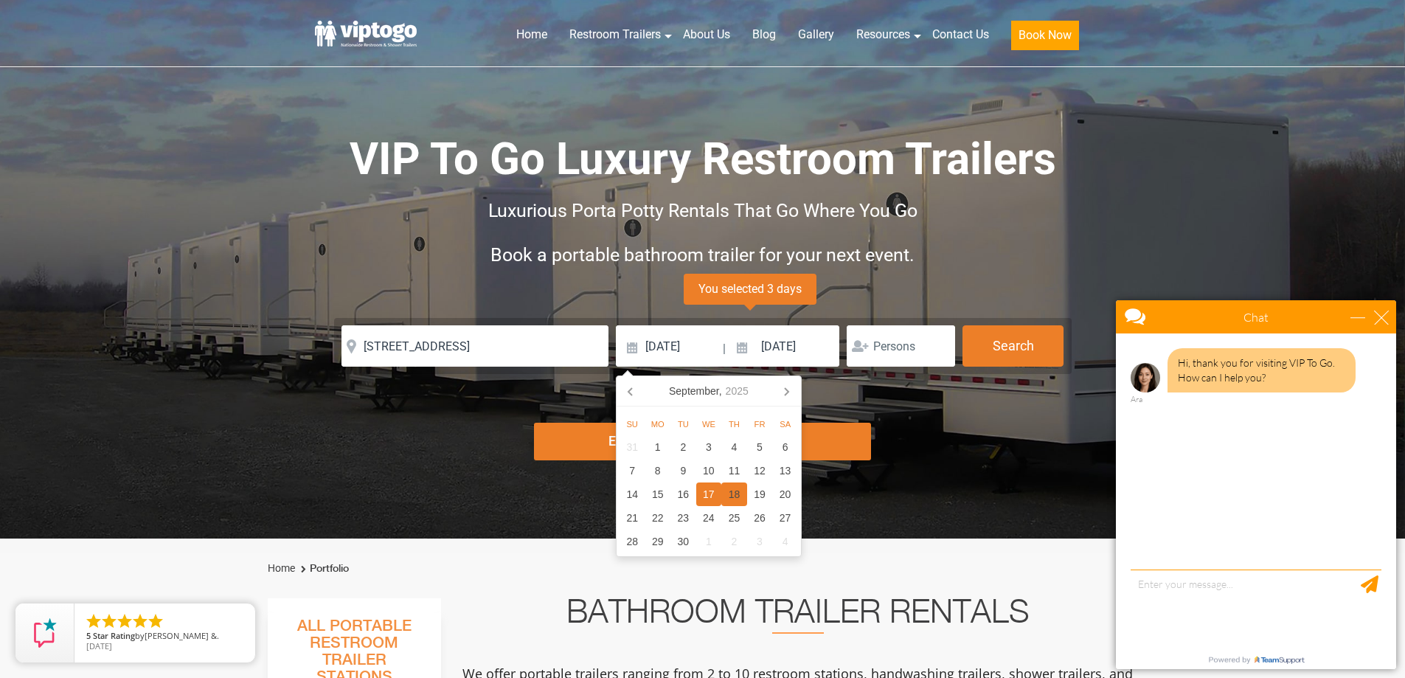
click at [738, 493] on div "18" at bounding box center [734, 494] width 26 height 24
type input "09/18/2025"
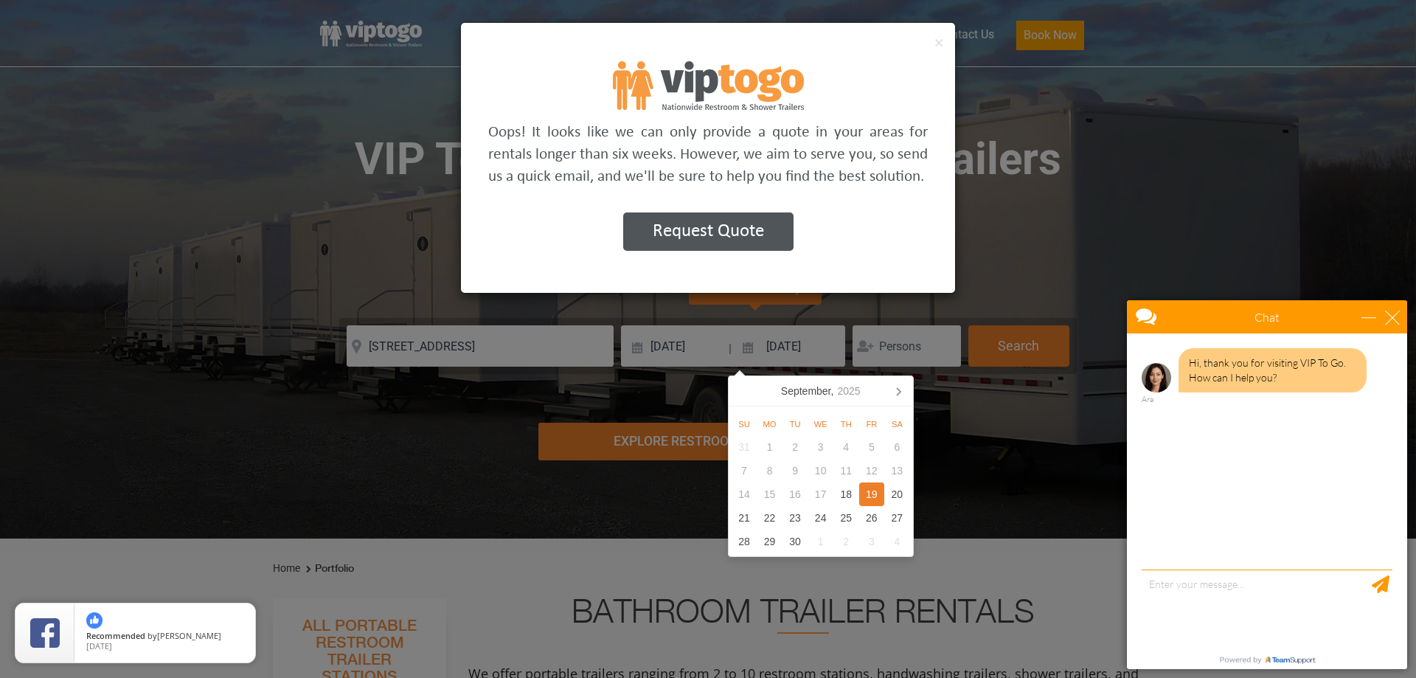
click at [709, 155] on p "Oops! It looks like we can only provide a quote in your areas for rentals longe…" at bounding box center [707, 155] width 439 height 66
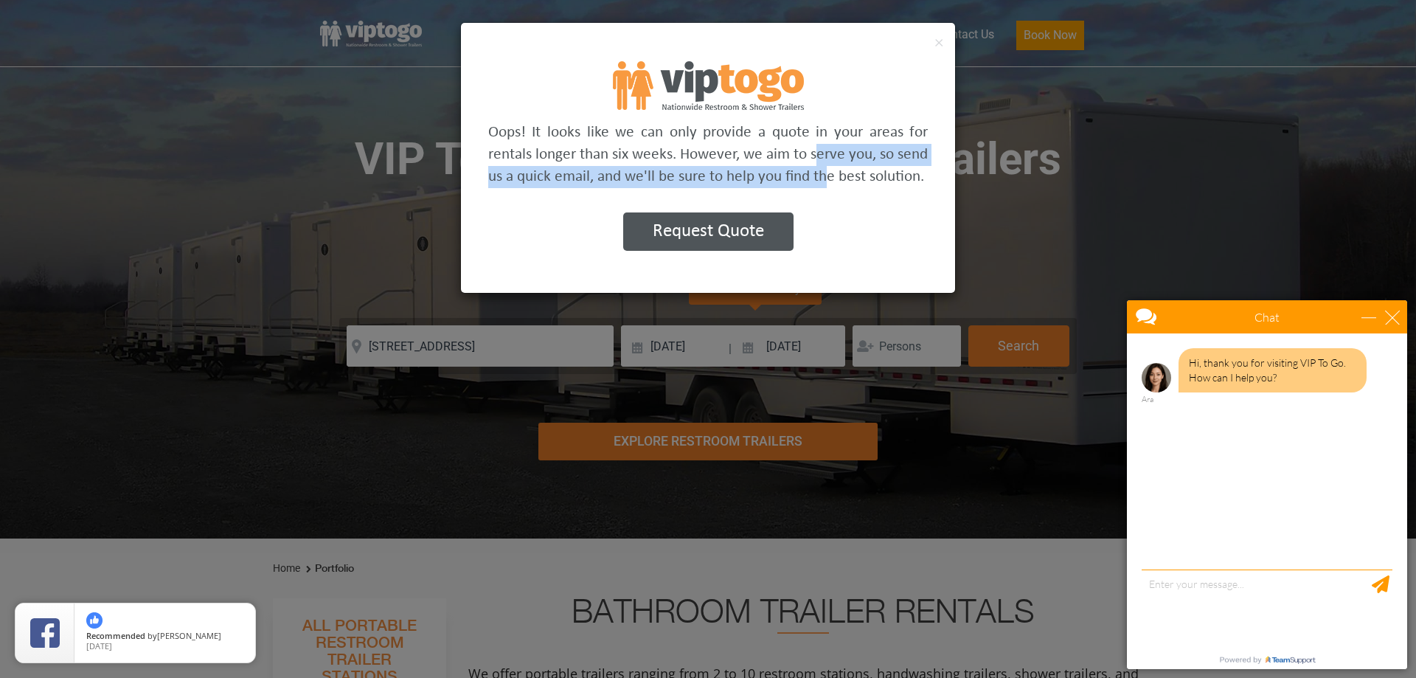
drag, startPoint x: 702, startPoint y: 149, endPoint x: 712, endPoint y: 167, distance: 20.1
click at [712, 167] on p "Oops! It looks like we can only provide a quote in your areas for rentals longe…" at bounding box center [707, 155] width 439 height 66
click at [710, 167] on p "Oops! It looks like we can only provide a quote in your areas for rentals longe…" at bounding box center [707, 155] width 439 height 66
click at [706, 175] on p "Oops! It looks like we can only provide a quote in your areas for rentals longe…" at bounding box center [707, 155] width 439 height 66
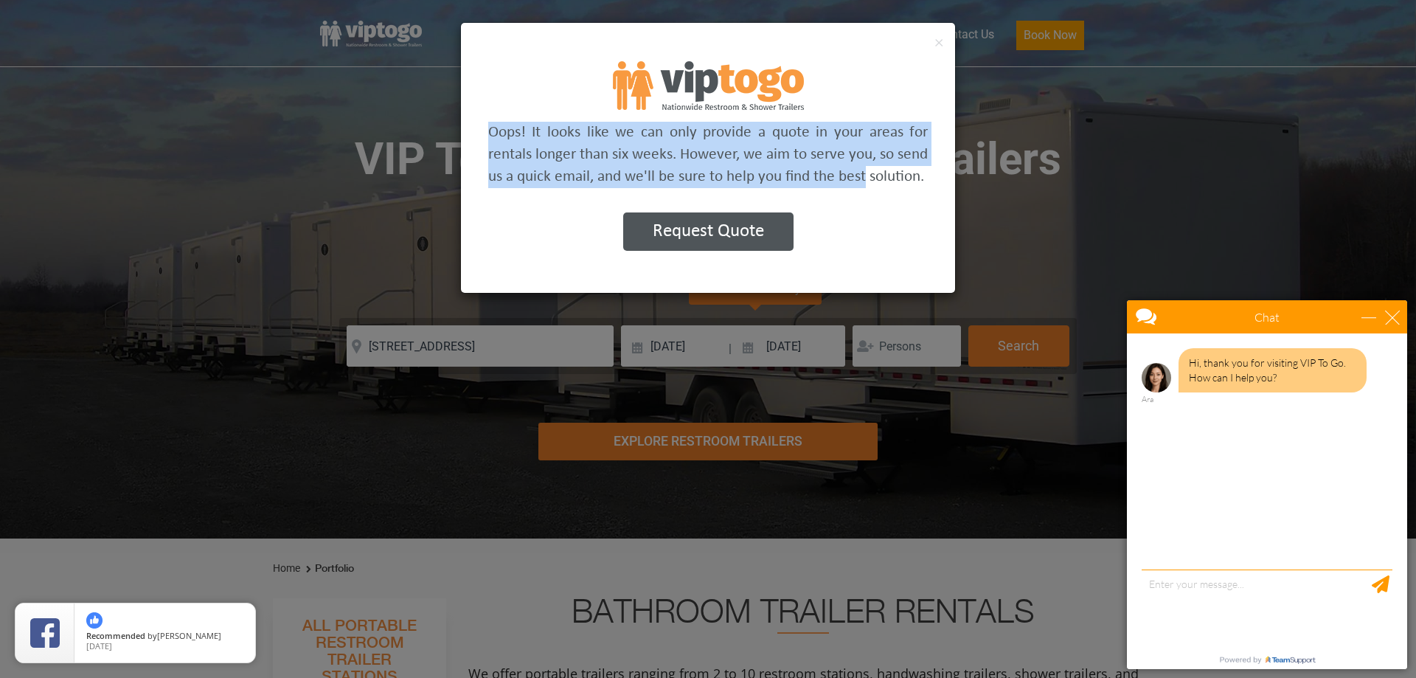
drag, startPoint x: 755, startPoint y: 184, endPoint x: 734, endPoint y: 113, distance: 73.9
click at [734, 113] on div "× Oops! It looks like we can only provide a quote in your areas for rentals lon…" at bounding box center [707, 157] width 495 height 271
click at [733, 113] on div at bounding box center [708, 91] width 494 height 60
drag, startPoint x: 739, startPoint y: 140, endPoint x: 790, endPoint y: 169, distance: 59.1
click at [790, 169] on p "Oops! It looks like we can only provide a quote in your areas for rentals longe…" at bounding box center [707, 155] width 439 height 66
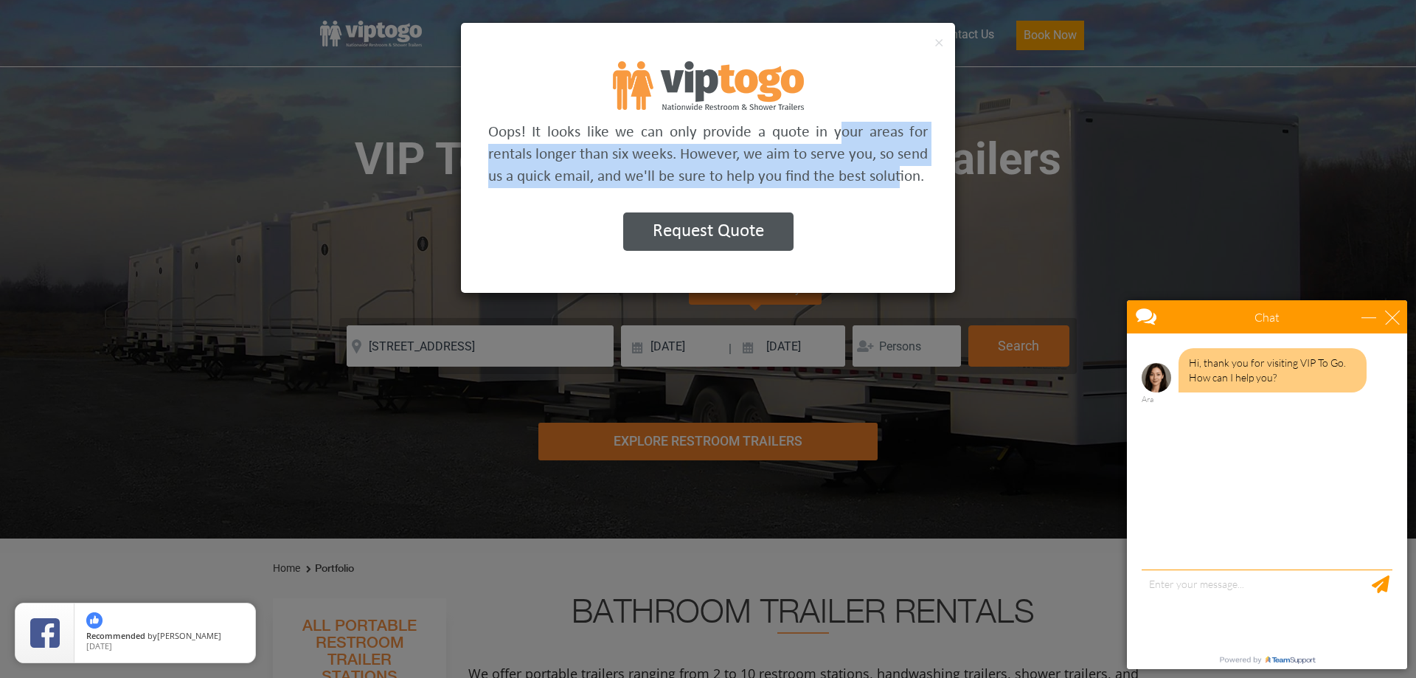
click at [790, 169] on p "Oops! It looks like we can only provide a quote in your areas for rentals longe…" at bounding box center [707, 155] width 439 height 66
drag, startPoint x: 802, startPoint y: 175, endPoint x: 781, endPoint y: 105, distance: 73.9
click at [782, 105] on div "× Oops! It looks like we can only provide a quote in your areas for rentals lon…" at bounding box center [707, 157] width 495 height 271
click at [779, 105] on img at bounding box center [708, 85] width 191 height 49
click at [916, 108] on div at bounding box center [708, 91] width 494 height 60
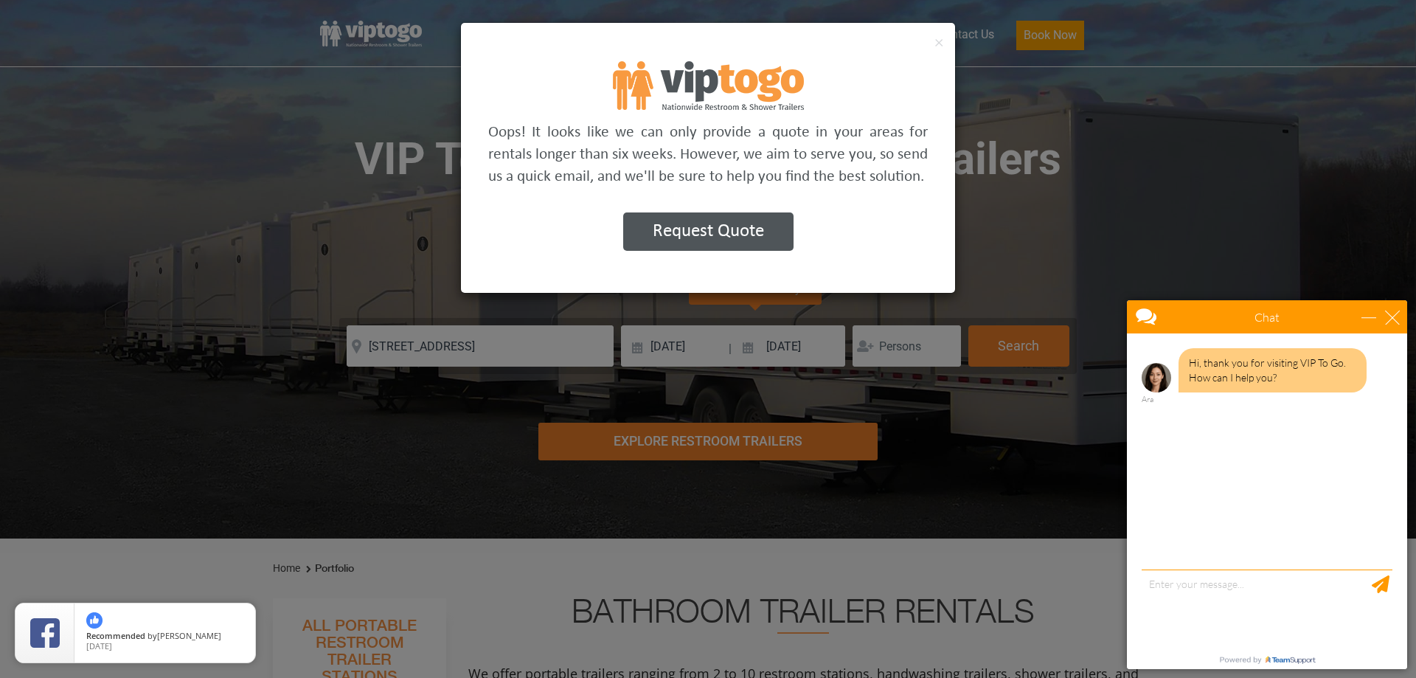
click at [876, 135] on p "Oops! It looks like we can only provide a quote in your areas for rentals longe…" at bounding box center [707, 155] width 439 height 66
drag, startPoint x: 883, startPoint y: 167, endPoint x: 713, endPoint y: 215, distance: 176.7
click at [880, 168] on p "Oops! It looks like we can only provide a quote in your areas for rentals longe…" at bounding box center [707, 155] width 439 height 66
click at [706, 230] on button "Request Quote" at bounding box center [708, 231] width 170 height 38
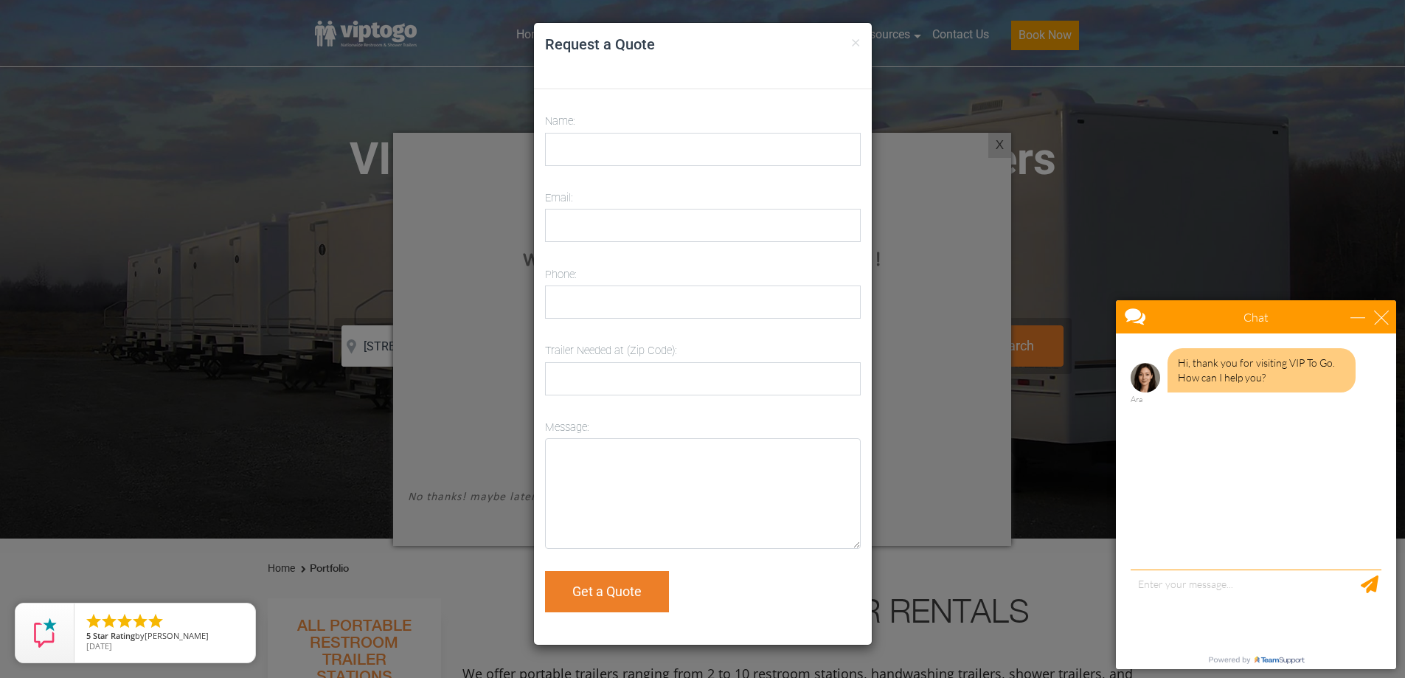
drag, startPoint x: 807, startPoint y: 45, endPoint x: 769, endPoint y: 0, distance: 58.6
click at [807, 46] on h4 "Request a Quote" at bounding box center [703, 44] width 316 height 21
click at [1185, 568] on div "Hi, thank you for visiting VIP To Go. How can I help you? Ara" at bounding box center [1256, 453] width 280 height 240
click at [1191, 570] on textarea "type your message" at bounding box center [1255, 607] width 251 height 77
click at [858, 41] on button "×" at bounding box center [856, 41] width 10 height 18
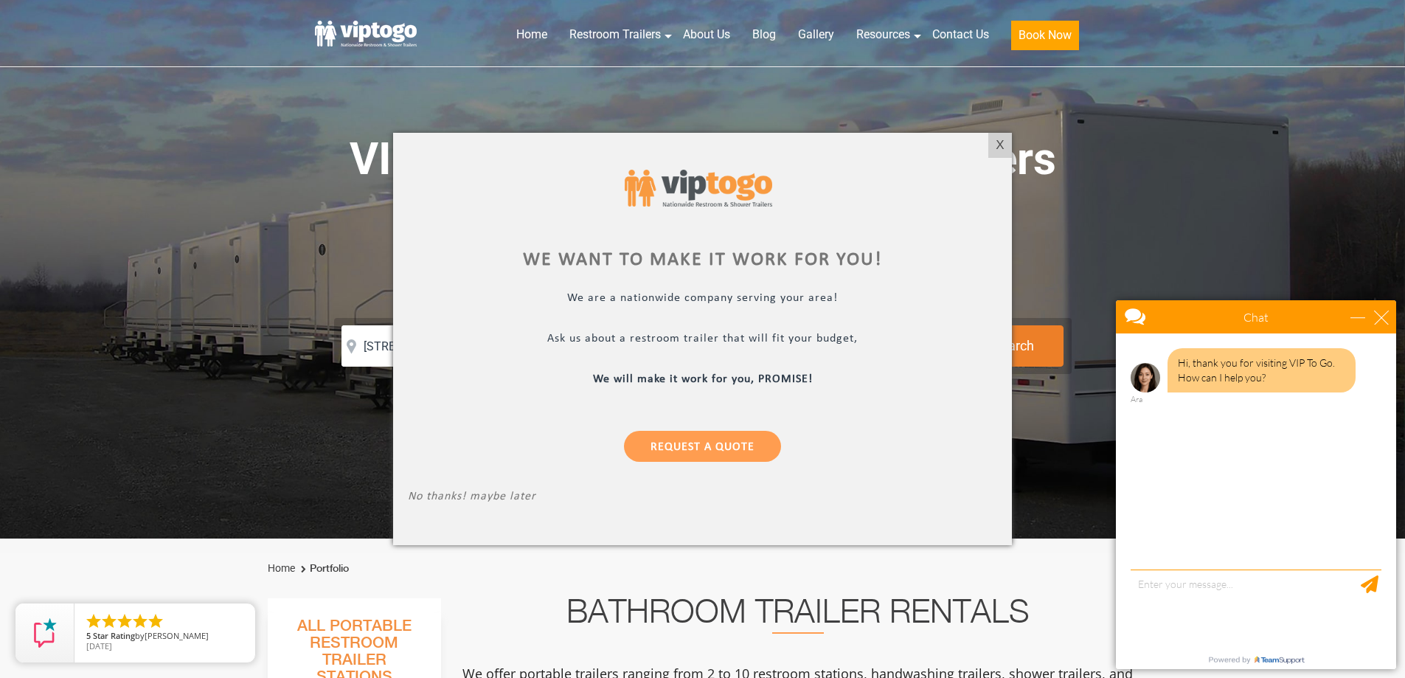
click at [971, 41] on div at bounding box center [702, 339] width 1405 height 678
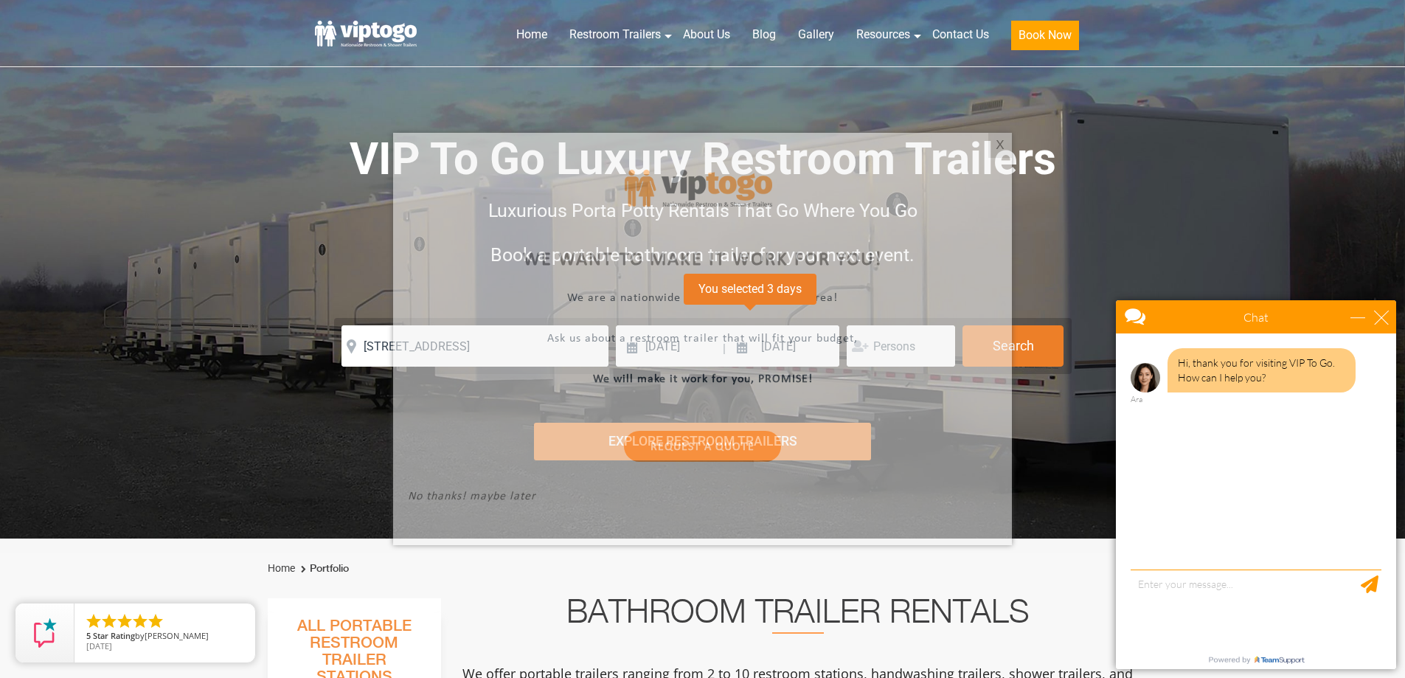
click at [970, 40] on div at bounding box center [702, 339] width 1405 height 678
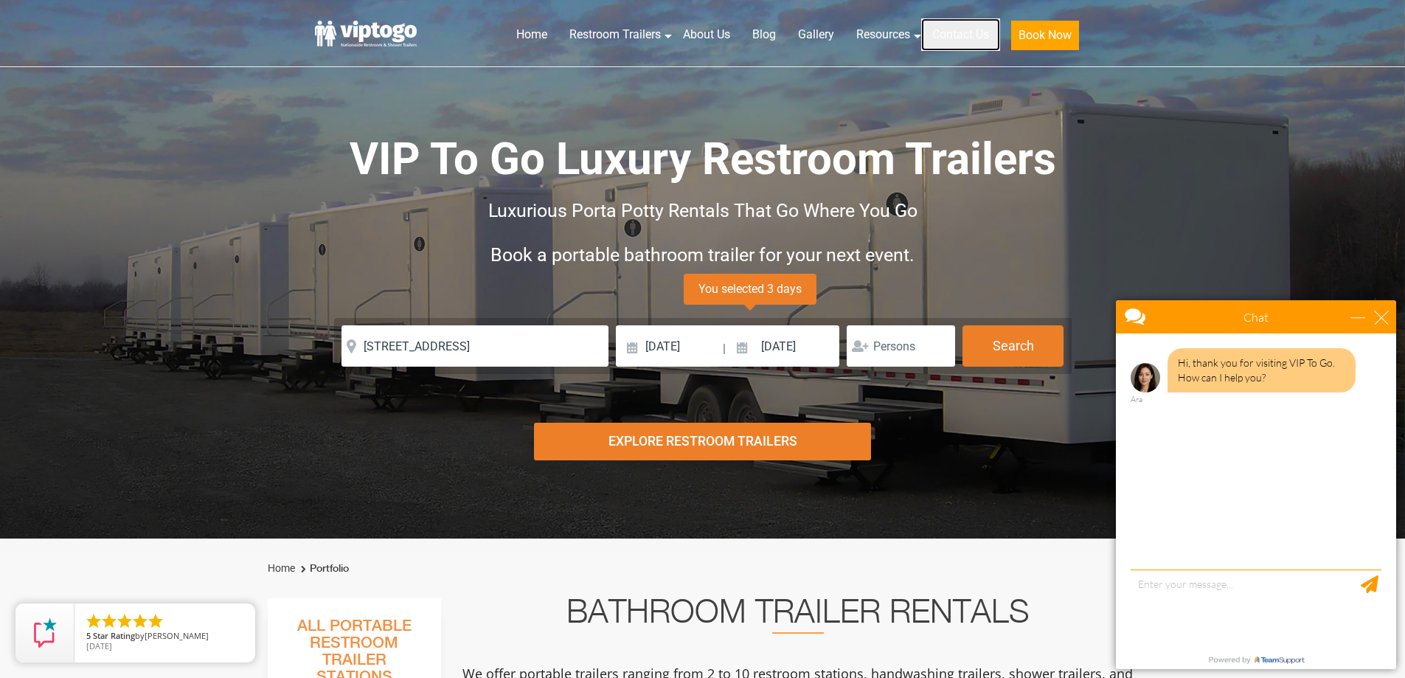
click at [967, 35] on link "Contact Us" at bounding box center [960, 34] width 79 height 32
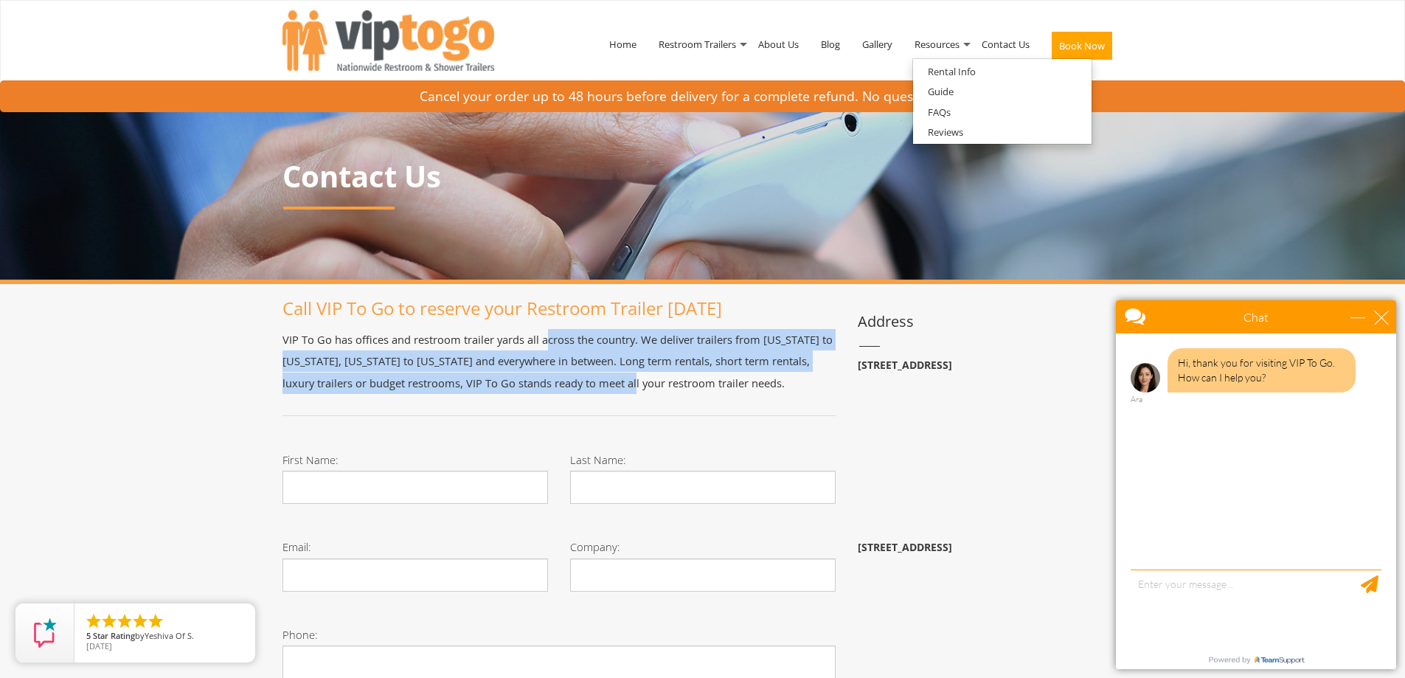
drag, startPoint x: 636, startPoint y: 386, endPoint x: 664, endPoint y: 390, distance: 28.4
click at [664, 390] on p "VIP To Go has offices and restroom trailer yards all across the country. We del…" at bounding box center [558, 361] width 553 height 65
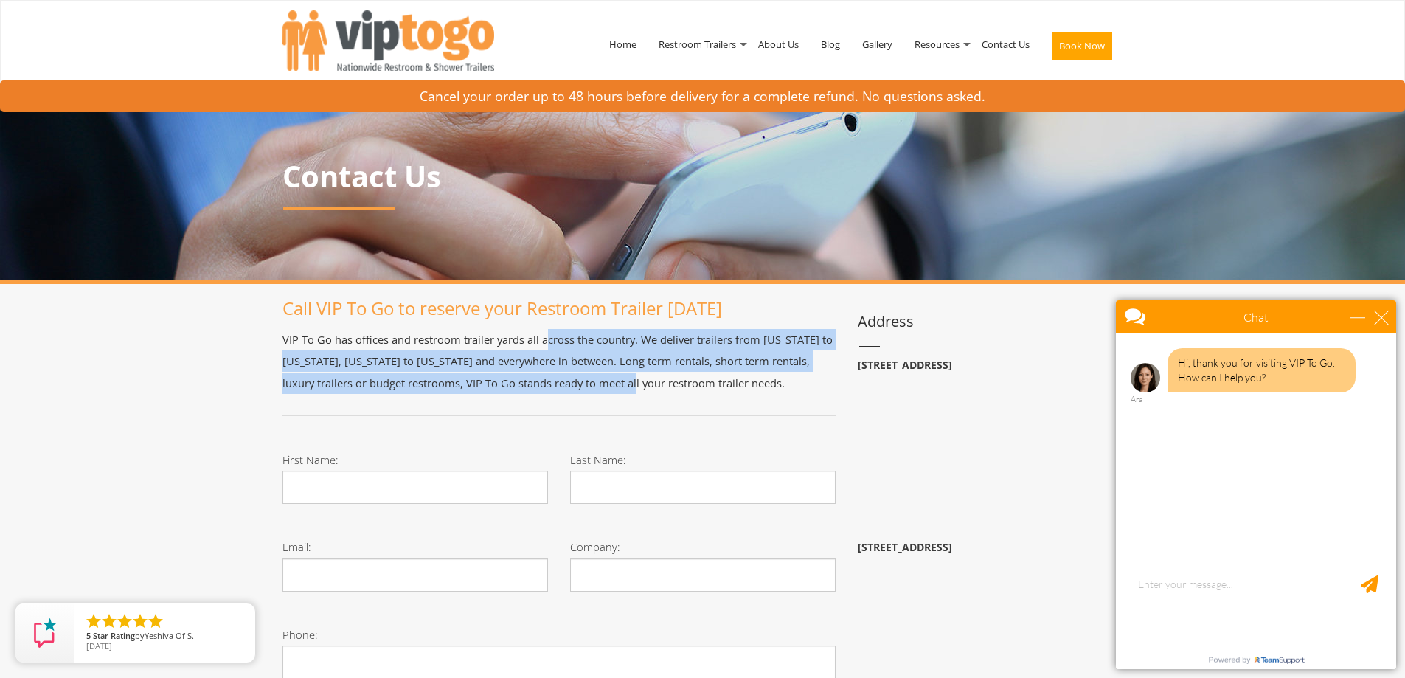
click at [664, 390] on p "VIP To Go has offices and restroom trailer yards all across the country. We del…" at bounding box center [558, 361] width 553 height 65
drag, startPoint x: 661, startPoint y: 403, endPoint x: 667, endPoint y: 345, distance: 58.5
click at [664, 364] on p "VIP To Go has offices and restroom trailer yards all across the country. We del…" at bounding box center [558, 361] width 553 height 65
drag, startPoint x: 653, startPoint y: 341, endPoint x: 776, endPoint y: 386, distance: 132.0
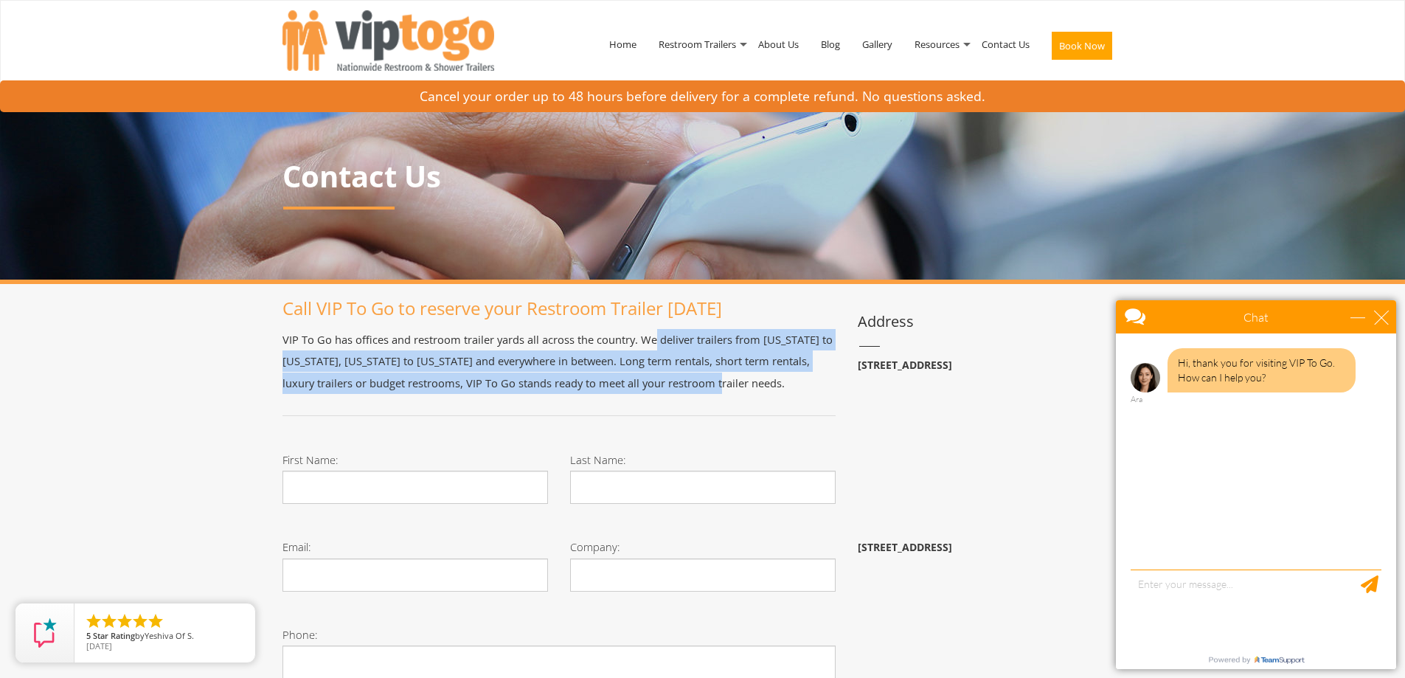
click at [776, 386] on p "VIP To Go has offices and restroom trailer yards all across the country. We del…" at bounding box center [558, 361] width 553 height 65
